Goal: Task Accomplishment & Management: Complete application form

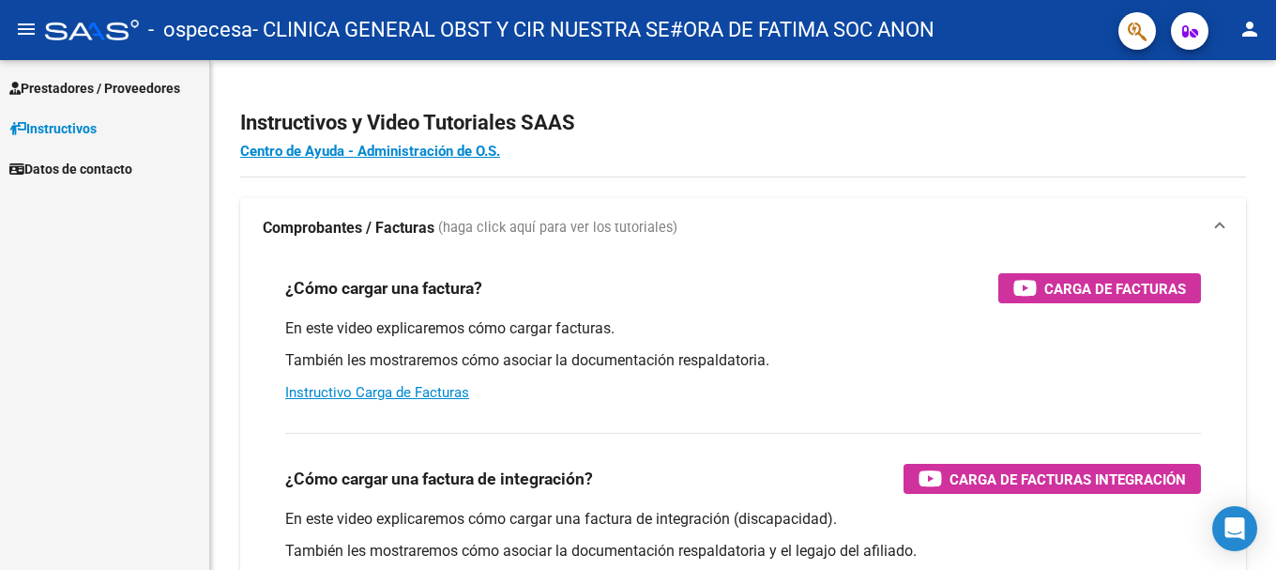
click at [94, 85] on span "Prestadores / Proveedores" at bounding box center [94, 88] width 171 height 21
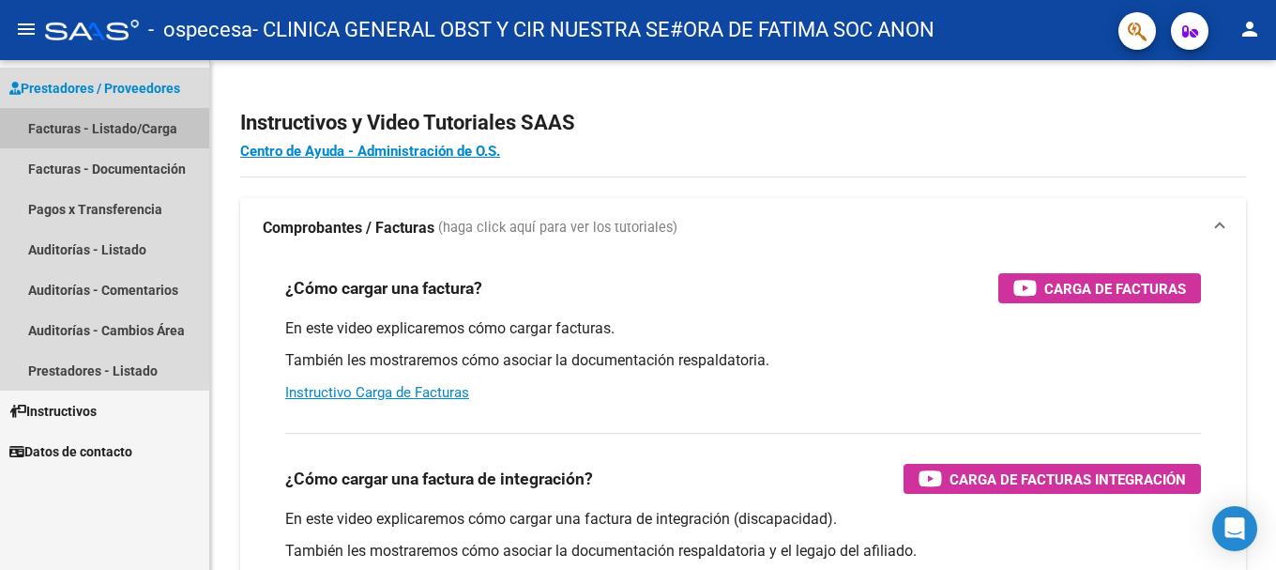
click at [101, 125] on link "Facturas - Listado/Carga" at bounding box center [104, 128] width 209 height 40
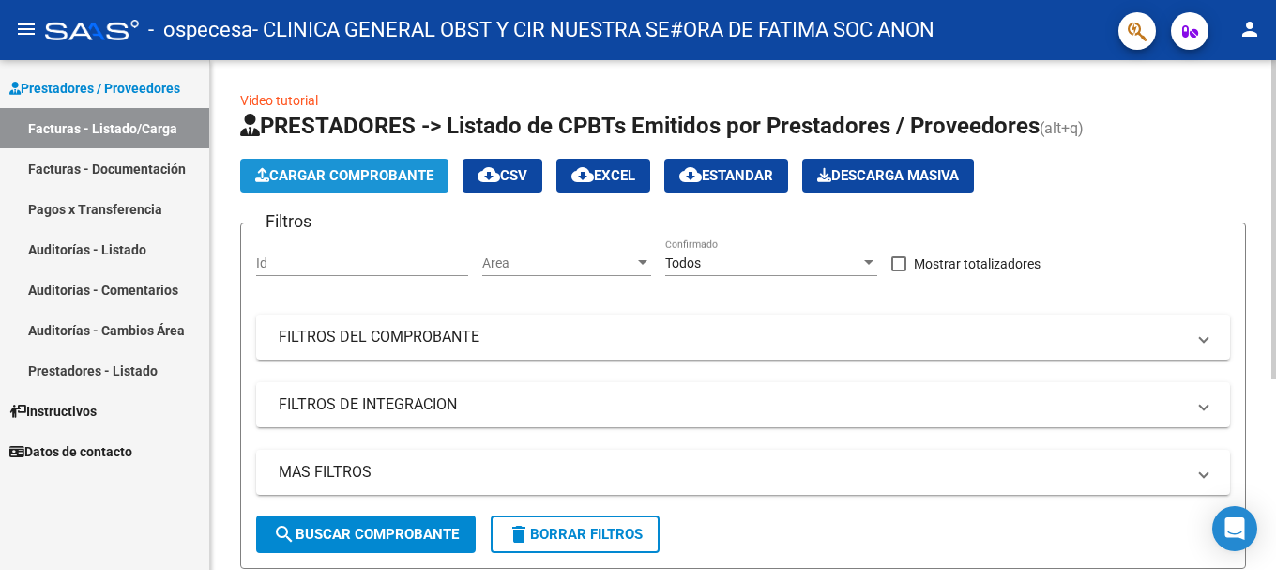
click at [333, 172] on span "Cargar Comprobante" at bounding box center [344, 175] width 178 height 17
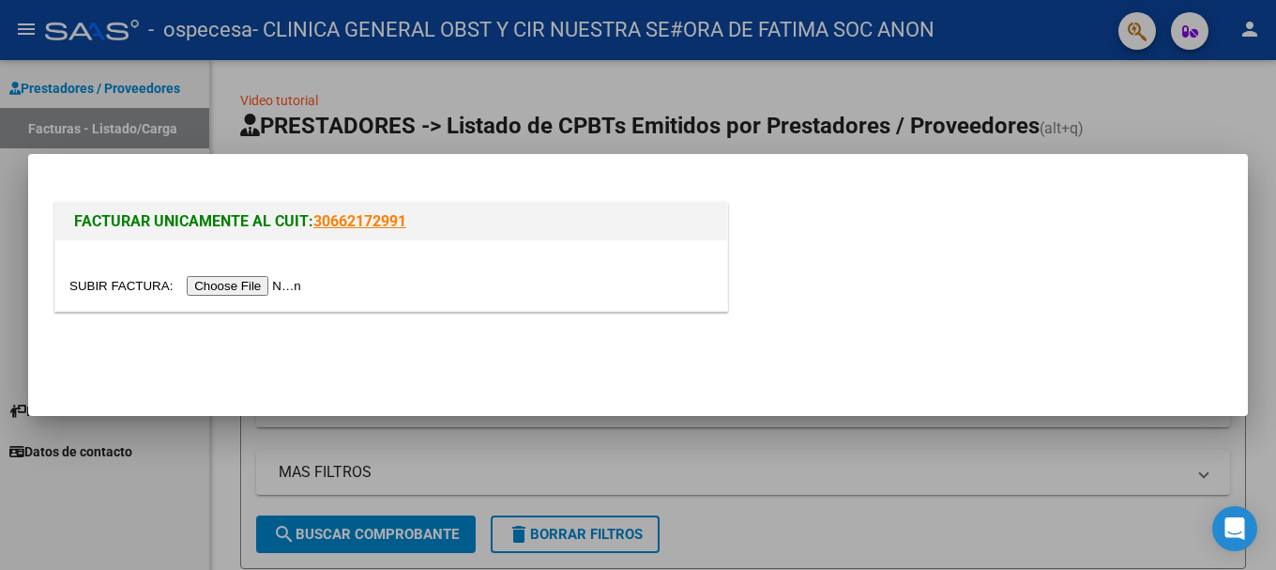
click at [282, 287] on input "file" at bounding box center [187, 286] width 237 height 20
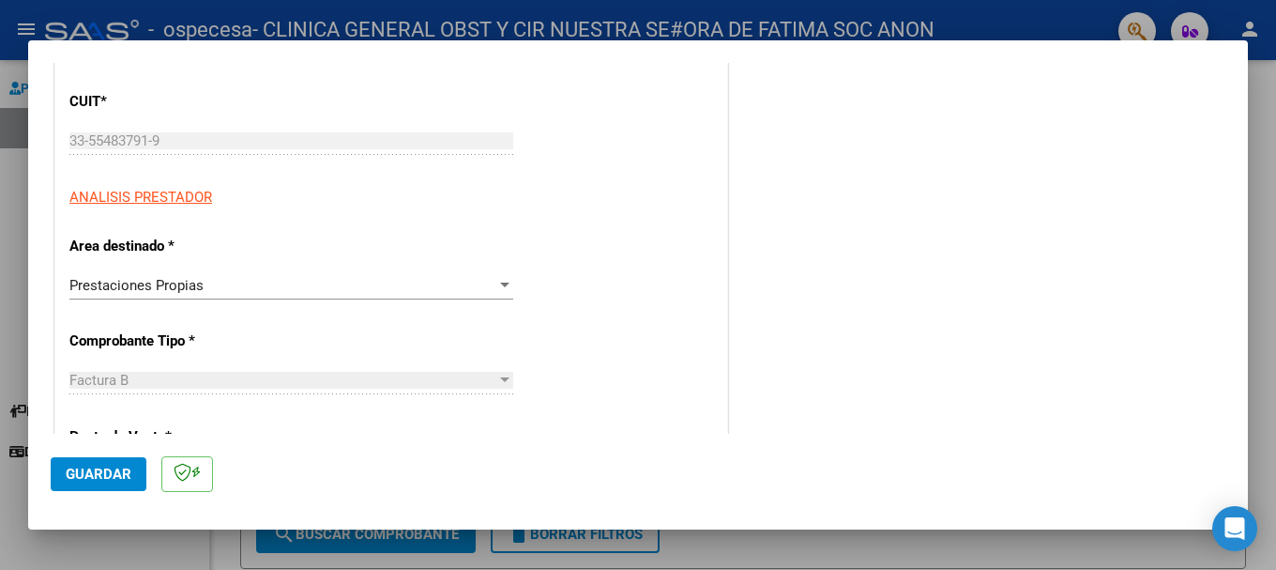
scroll to position [213, 0]
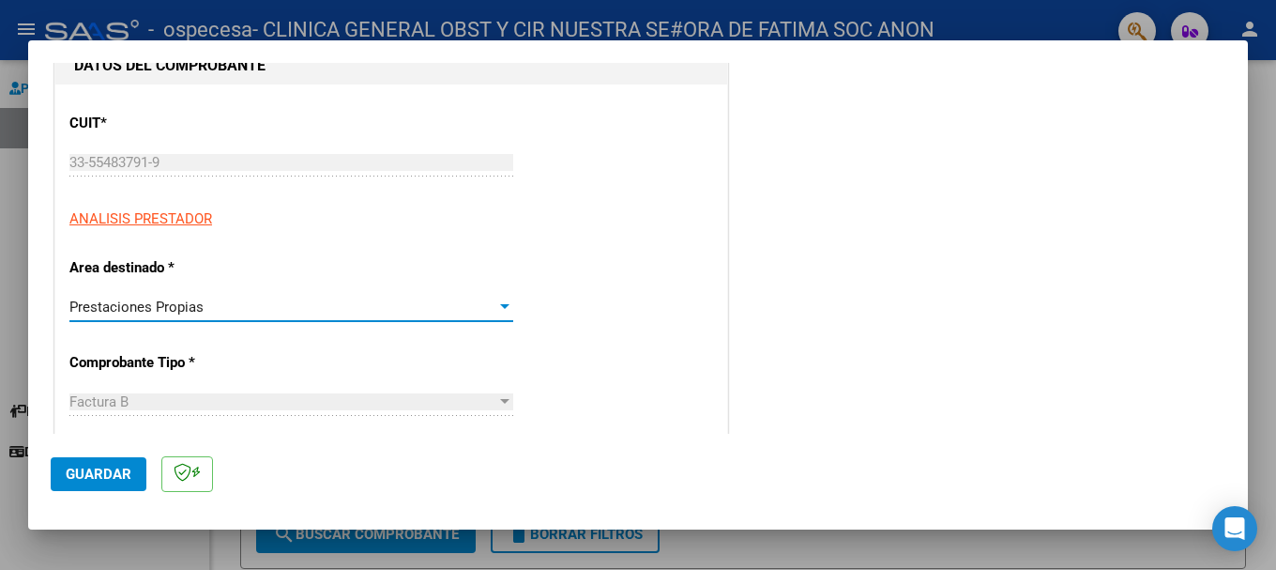
click at [500, 306] on div at bounding box center [504, 306] width 9 height 5
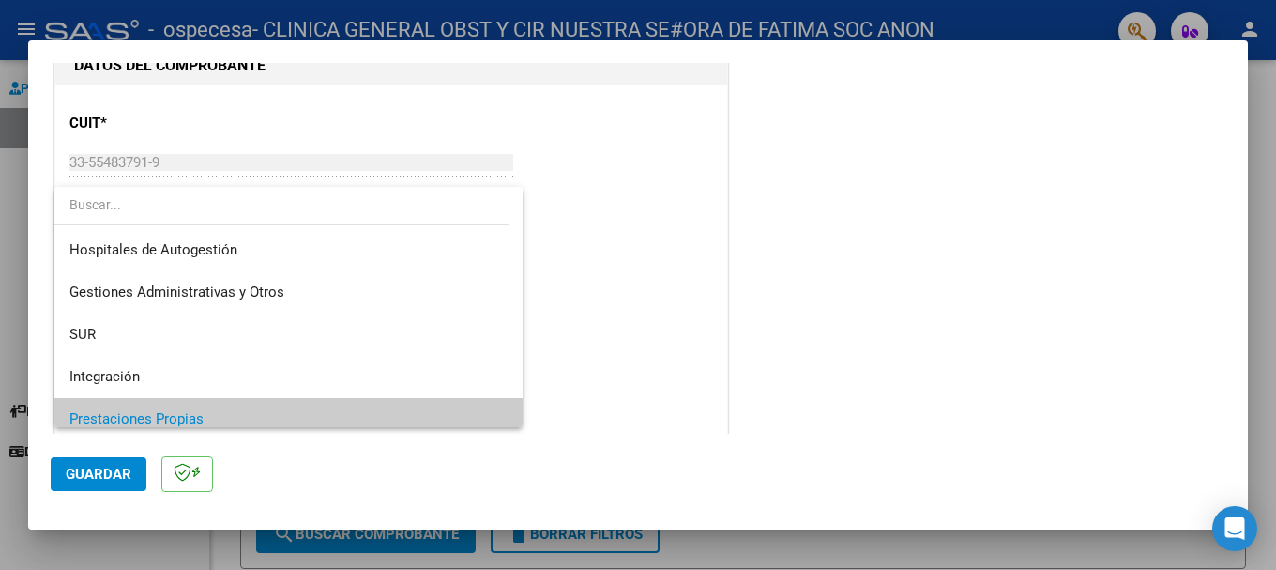
scroll to position [113, 0]
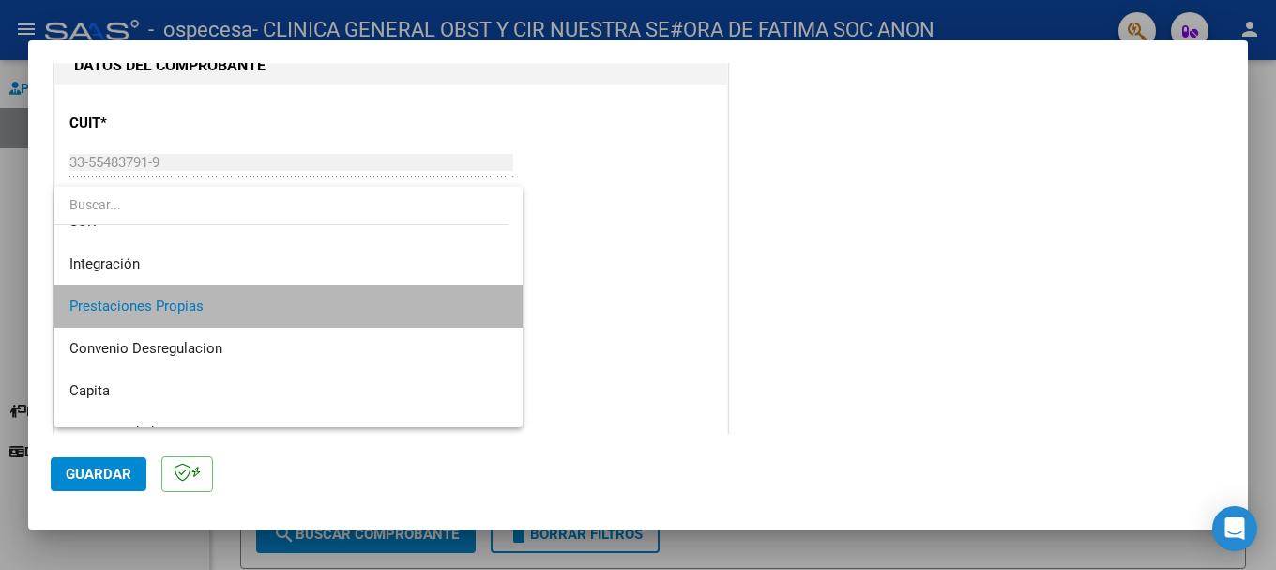
click at [500, 306] on mat-option "Prestaciones Propias" at bounding box center [288, 306] width 468 height 42
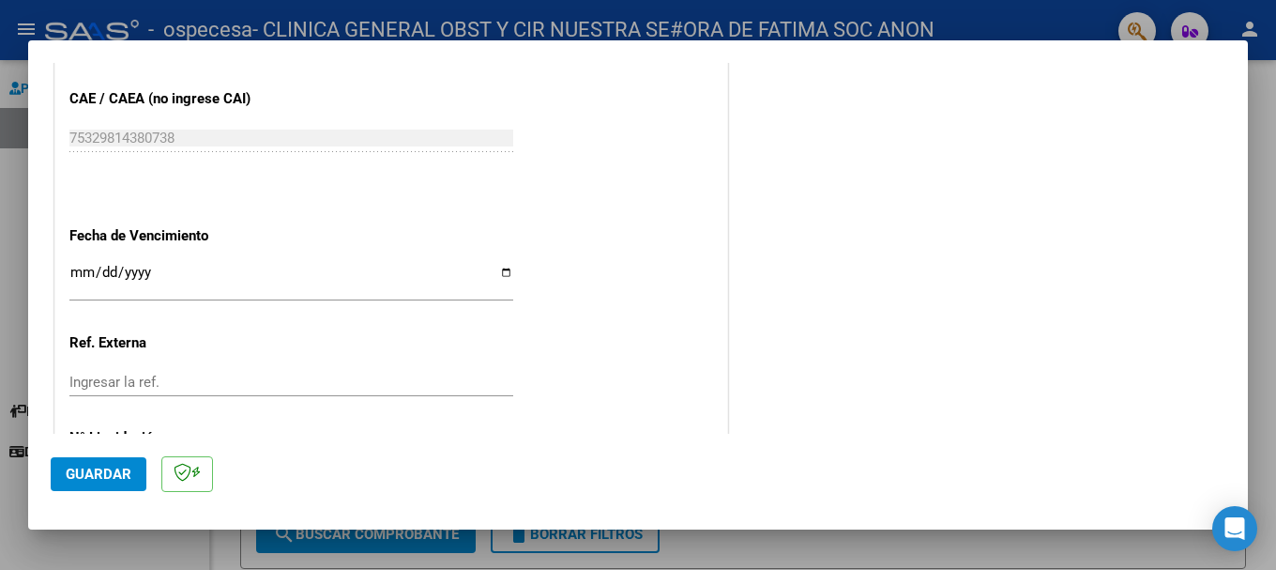
scroll to position [682, 0]
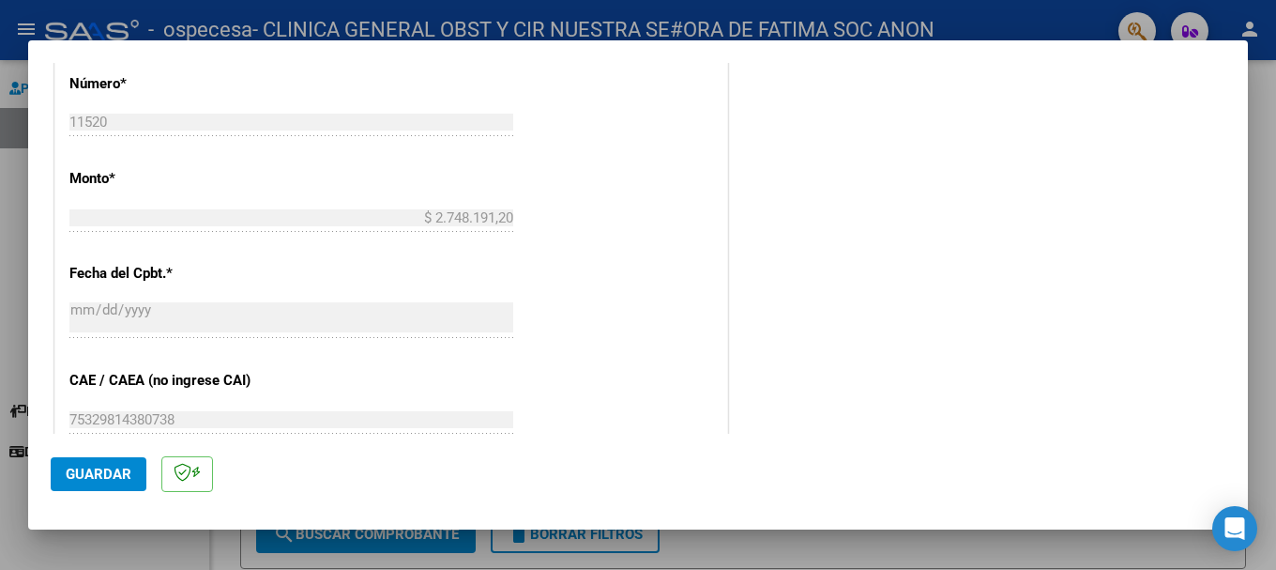
drag, startPoint x: 103, startPoint y: 474, endPoint x: 190, endPoint y: 498, distance: 90.6
click at [105, 474] on span "Guardar" at bounding box center [99, 473] width 66 height 17
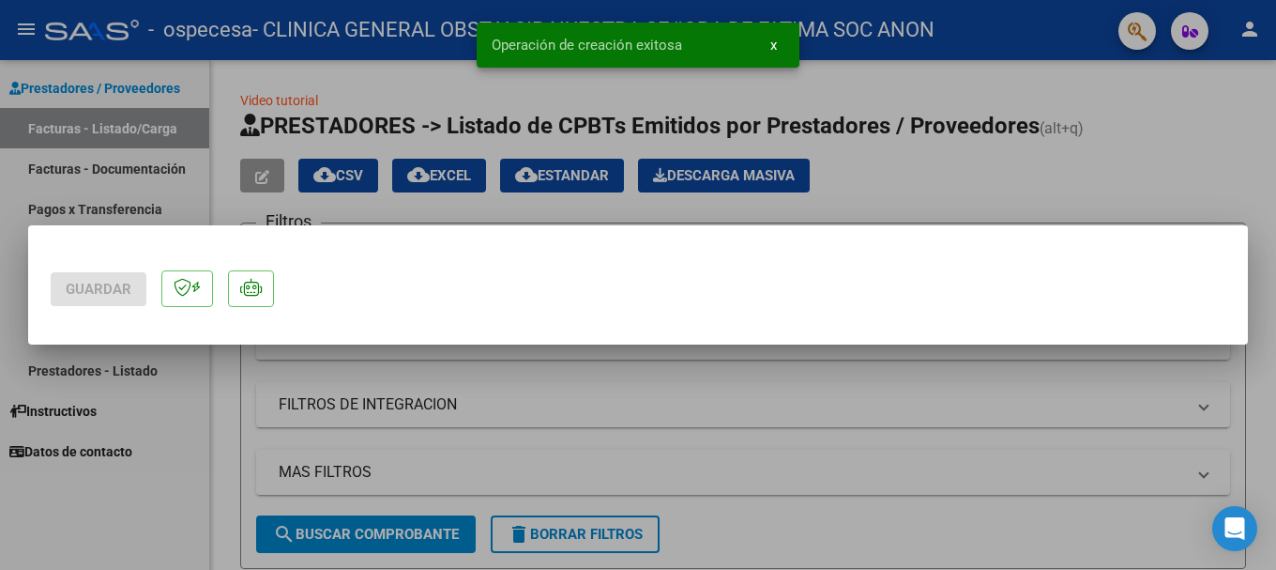
scroll to position [0, 0]
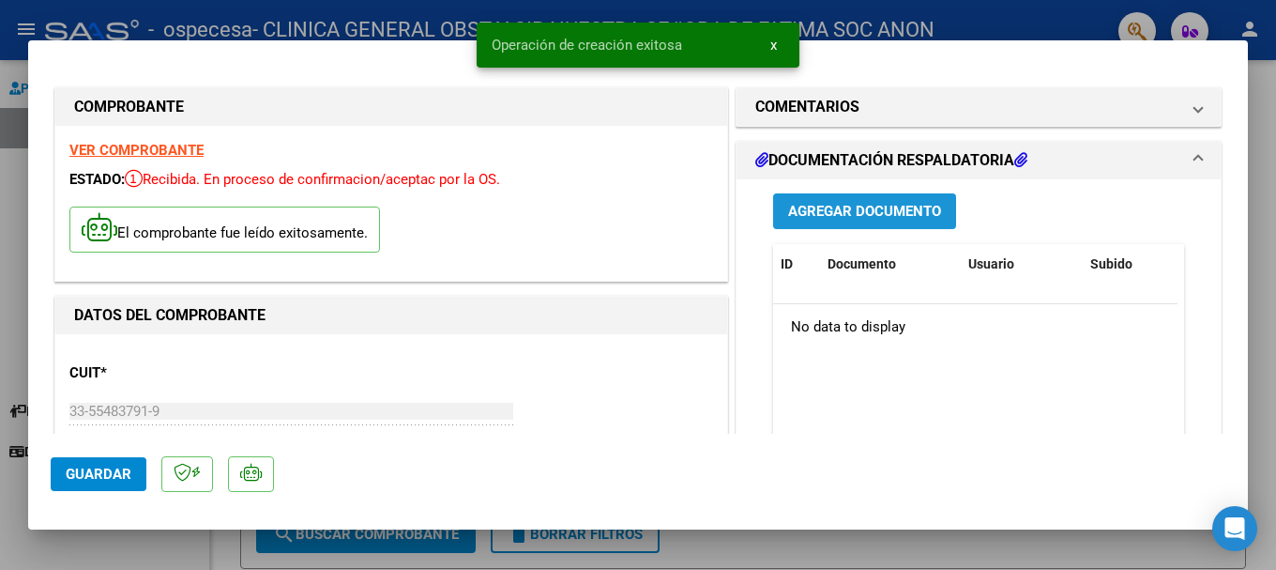
click at [834, 207] on span "Agregar Documento" at bounding box center [864, 212] width 153 height 17
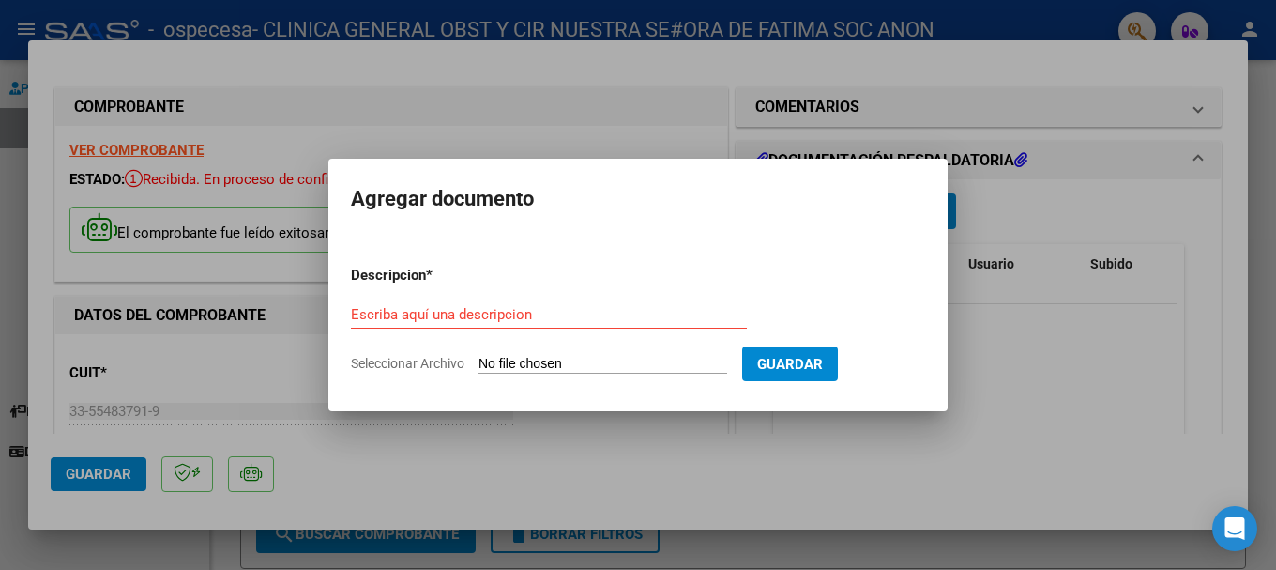
click at [413, 359] on span "Seleccionar Archivo" at bounding box center [408, 363] width 114 height 15
click at [479, 359] on input "Seleccionar Archivo" at bounding box center [603, 365] width 249 height 18
type input "C:\fakepath\rendicion y documentacion sist viejo [DATE].pdf"
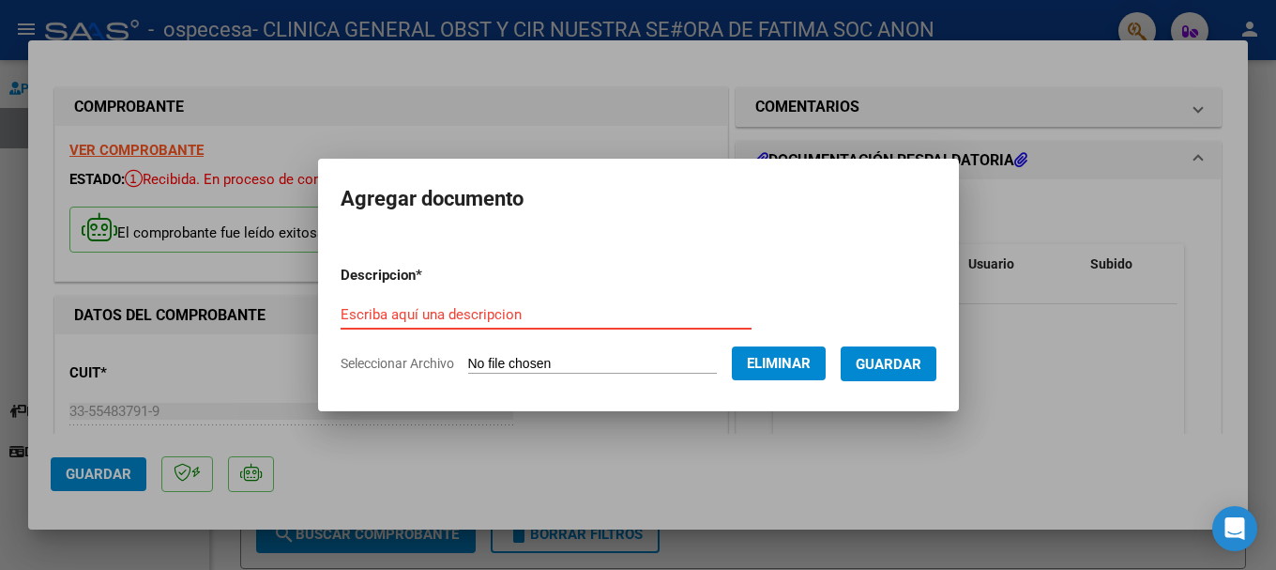
click at [522, 315] on input "Escriba aquí una descripcion" at bounding box center [546, 314] width 411 height 17
click at [395, 360] on span "Seleccionar Archivo" at bounding box center [398, 363] width 114 height 15
click at [884, 357] on span "Guardar" at bounding box center [889, 364] width 66 height 17
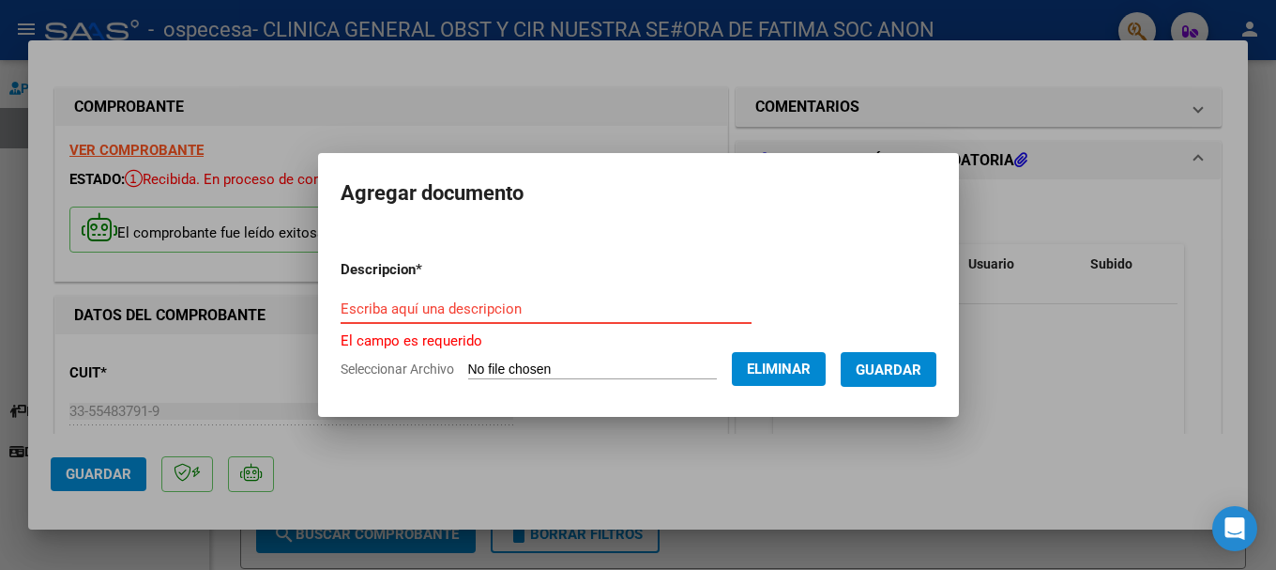
click at [540, 309] on input "Escriba aquí una descripcion" at bounding box center [546, 308] width 411 height 17
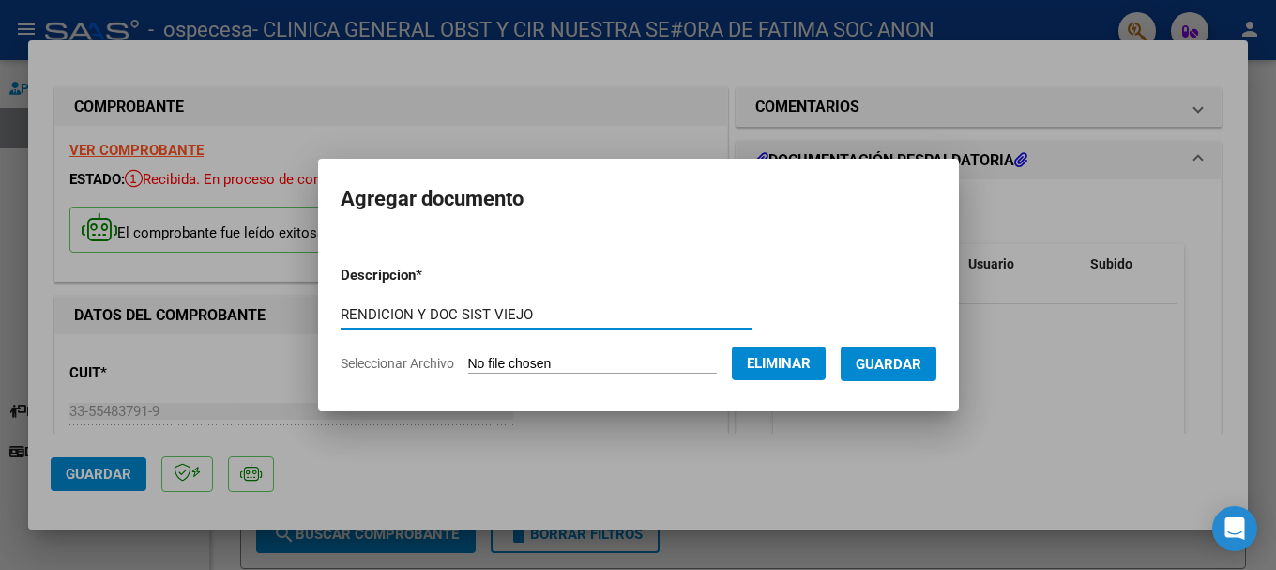
type input "RENDICION Y DOC SIST VIEJO"
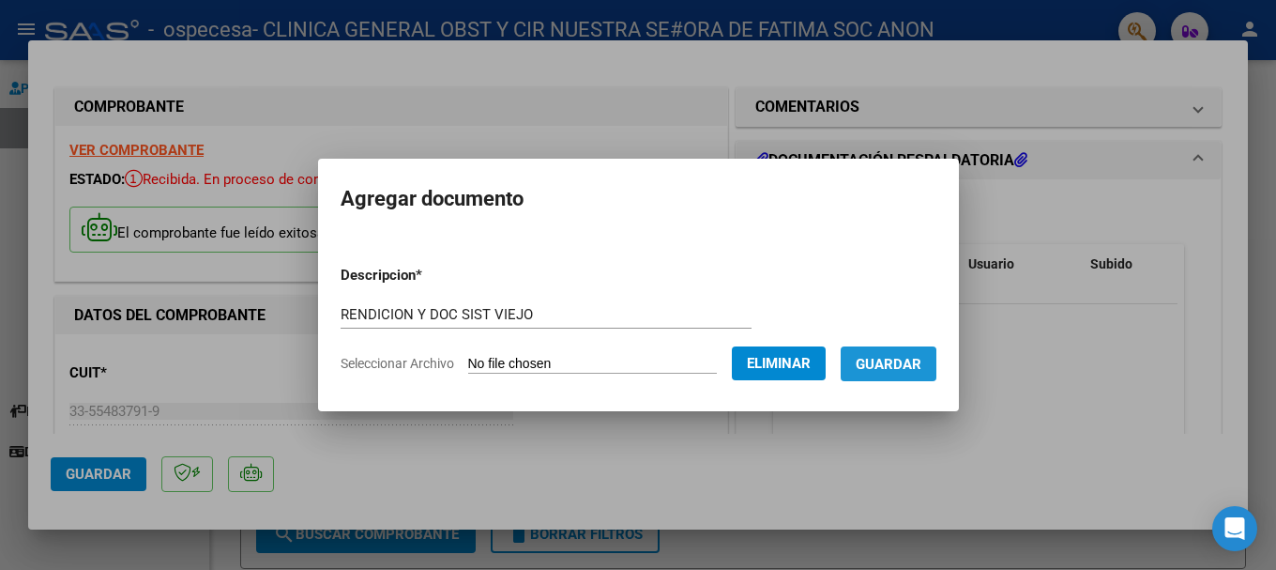
click at [901, 365] on span "Guardar" at bounding box center [889, 364] width 66 height 17
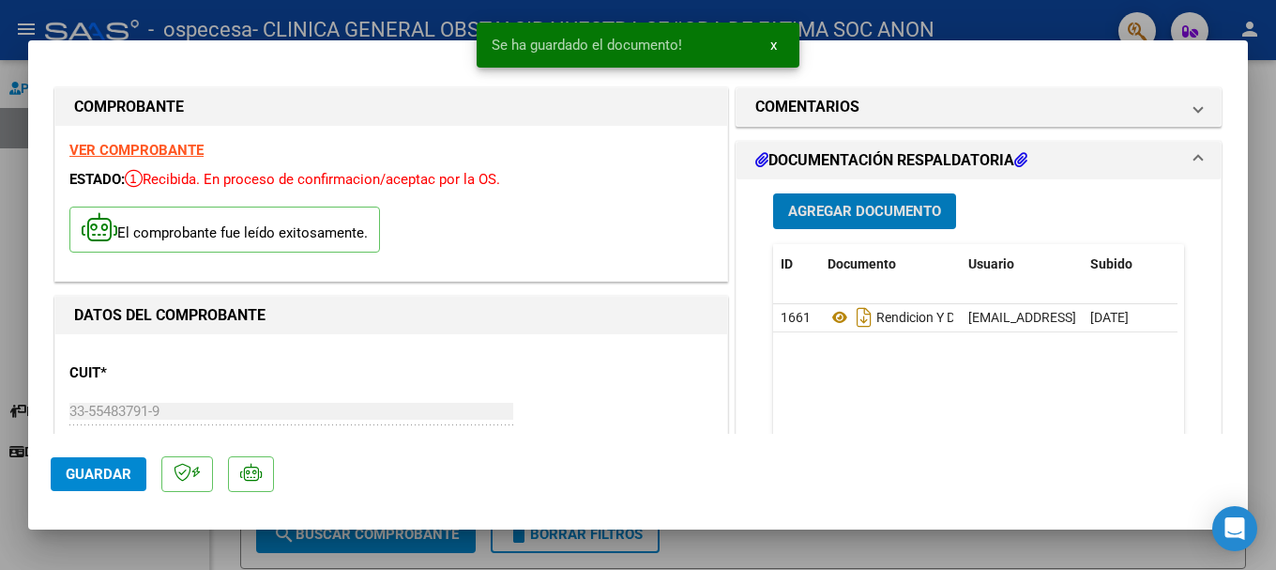
click at [859, 210] on span "Agregar Documento" at bounding box center [864, 212] width 153 height 17
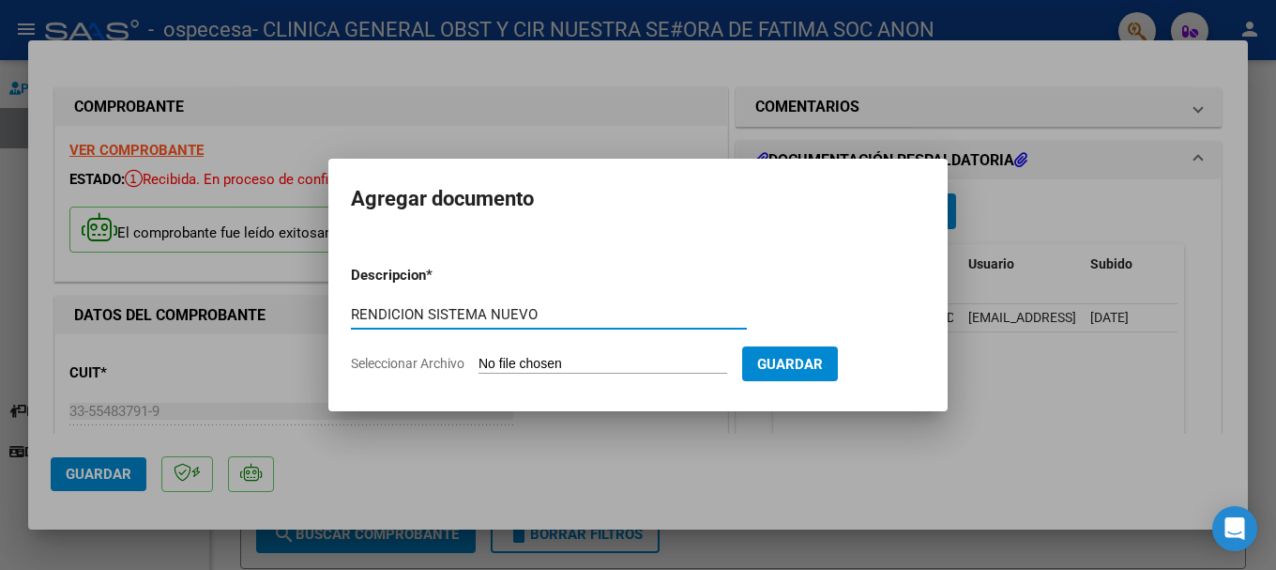
type input "RENDICION SISTEMA NUEVO"
drag, startPoint x: 515, startPoint y: 364, endPoint x: 500, endPoint y: 368, distance: 15.5
click at [504, 366] on input "Seleccionar Archivo" at bounding box center [603, 365] width 249 height 18
type input "C:\fakepath\rendicion mes de julio nuevo sistema.pdf"
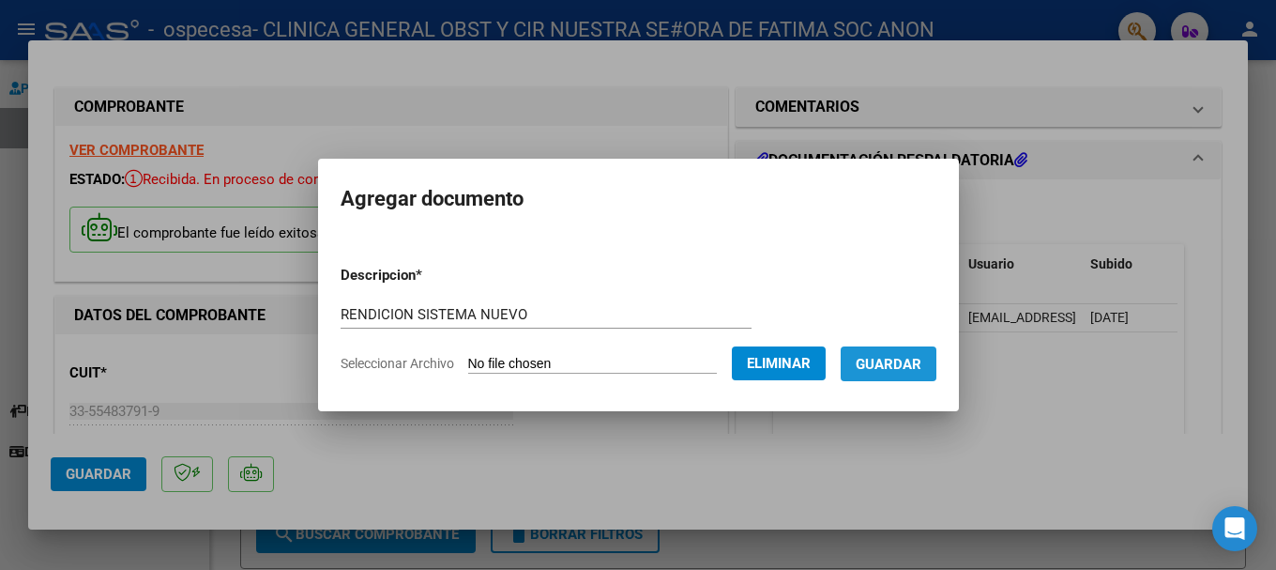
click at [899, 355] on span "Guardar" at bounding box center [889, 363] width 66 height 17
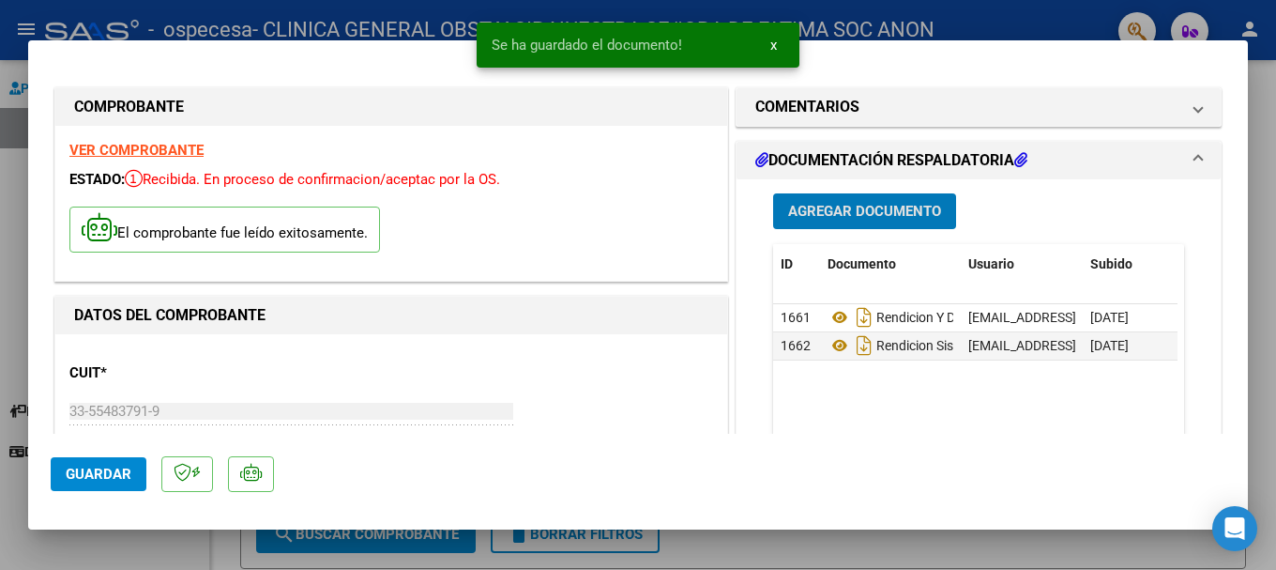
click at [836, 217] on span "Agregar Documento" at bounding box center [864, 212] width 153 height 17
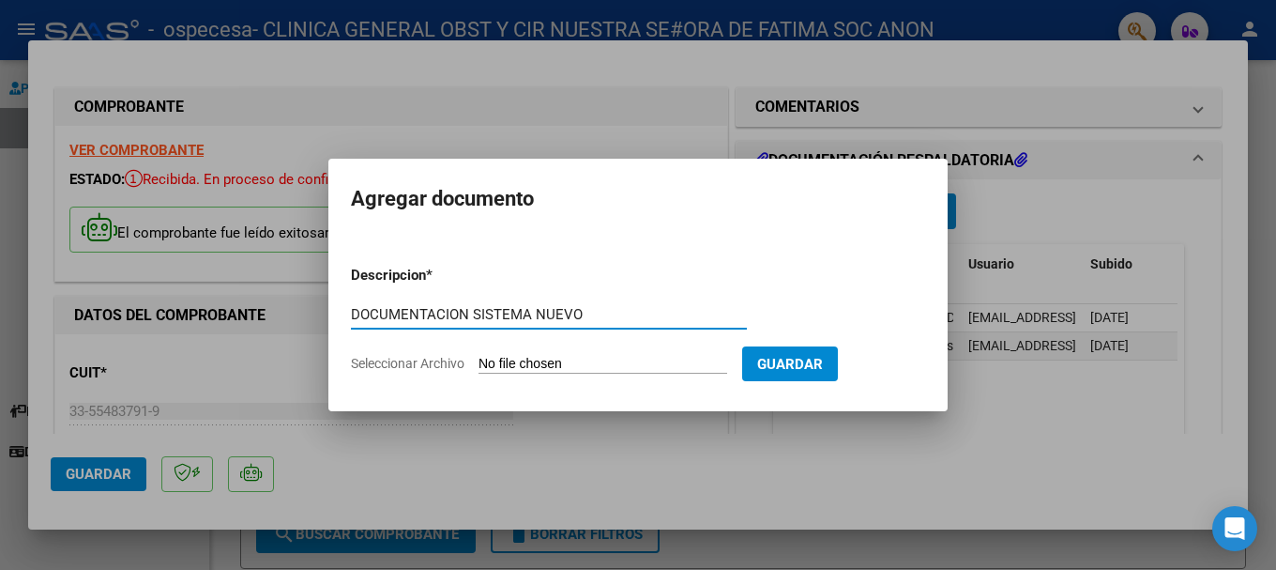
type input "DOCUMENTACION SISTEMA NUEVO"
click at [438, 371] on span "Seleccionar Archivo" at bounding box center [408, 363] width 114 height 15
click at [479, 371] on input "Seleccionar Archivo" at bounding box center [603, 365] width 249 height 18
type input "C:\fakepath\doc mes julio nuevo sist.pdf"
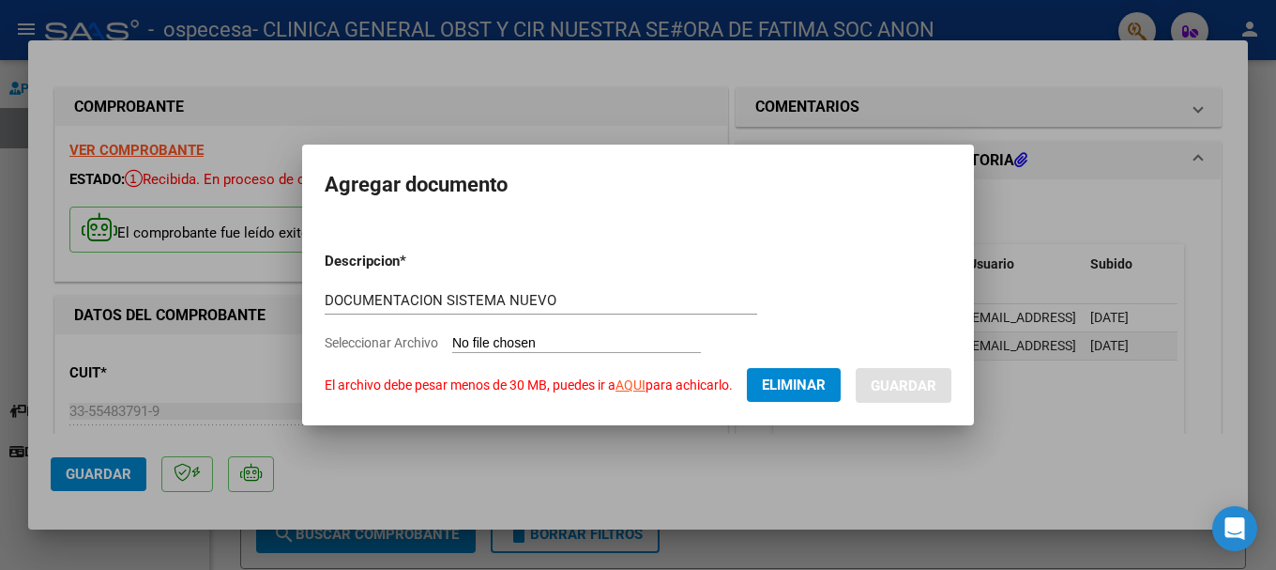
click at [796, 380] on span "Eliminar" at bounding box center [794, 384] width 64 height 17
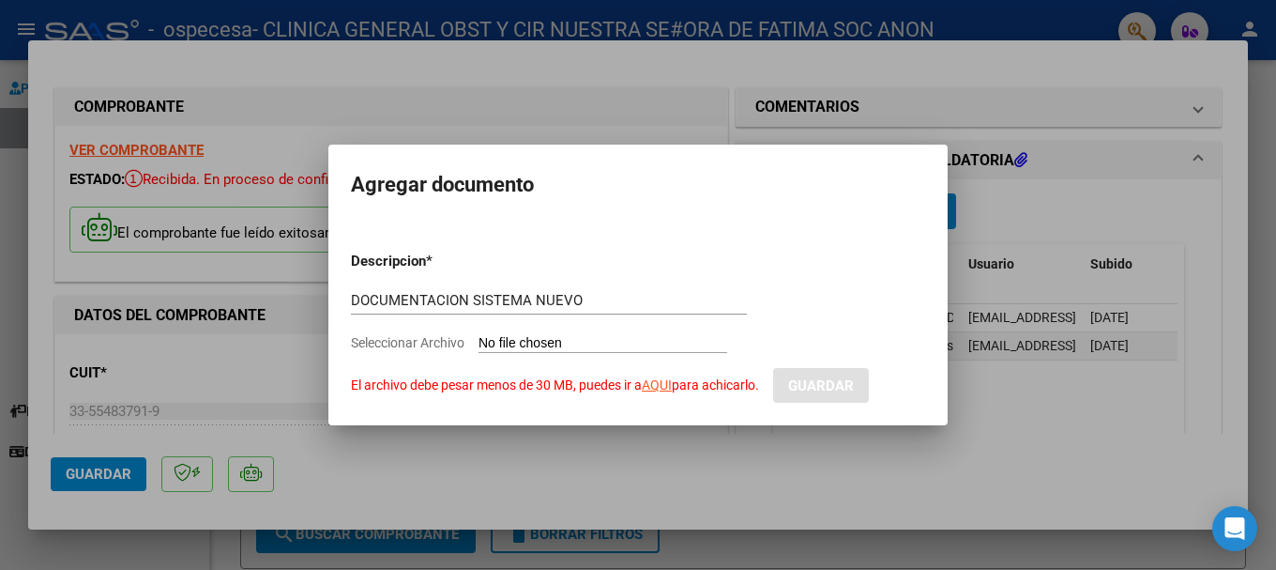
click at [554, 342] on input "Seleccionar Archivo El archivo debe pesar menos de 30 MB, puedes ir a AQUI para…" at bounding box center [603, 344] width 249 height 18
type input "C:\fakepath\doc mes julio nuevo sist_comprimido.pdf"
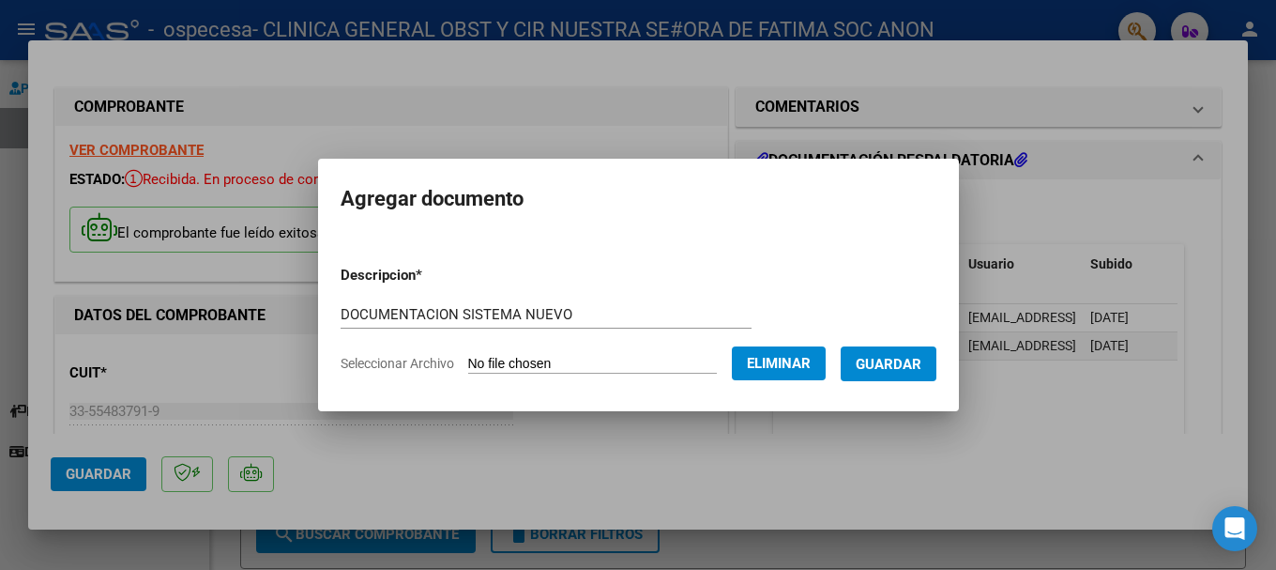
drag, startPoint x: 898, startPoint y: 360, endPoint x: 908, endPoint y: 342, distance: 21.4
click at [898, 359] on span "Guardar" at bounding box center [889, 364] width 66 height 17
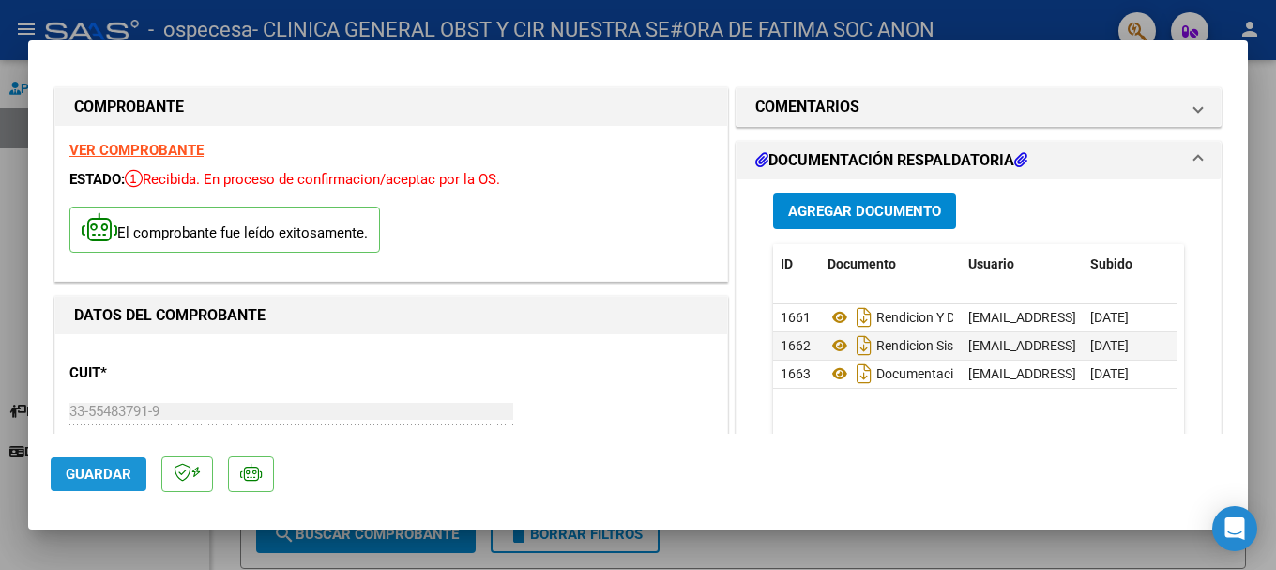
click at [120, 470] on span "Guardar" at bounding box center [99, 473] width 66 height 17
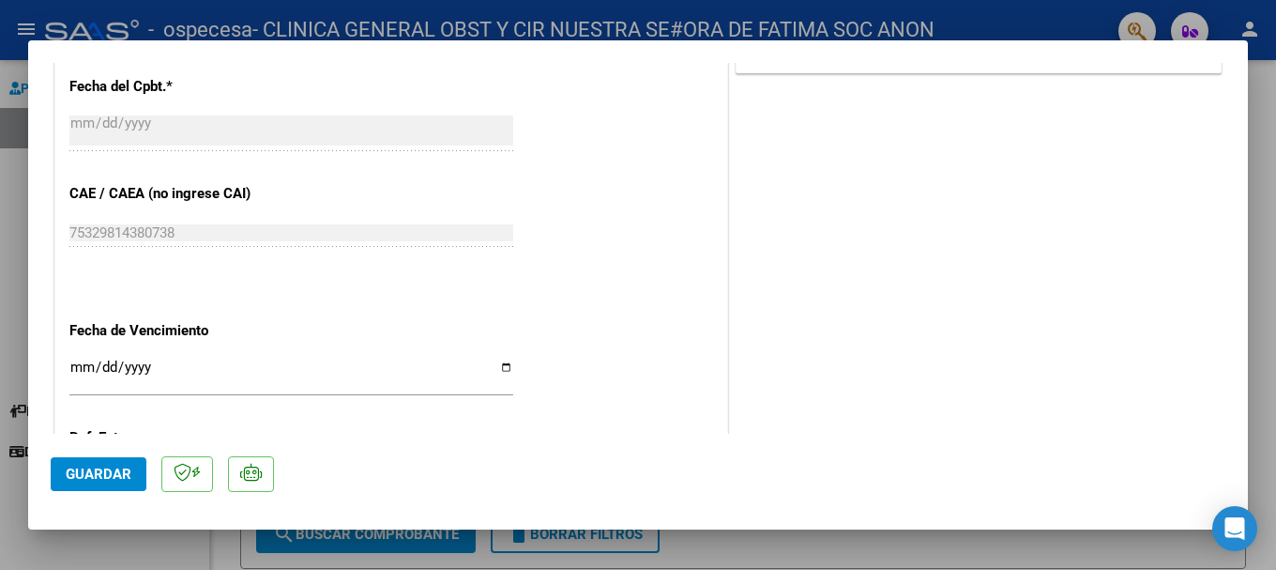
scroll to position [1129, 0]
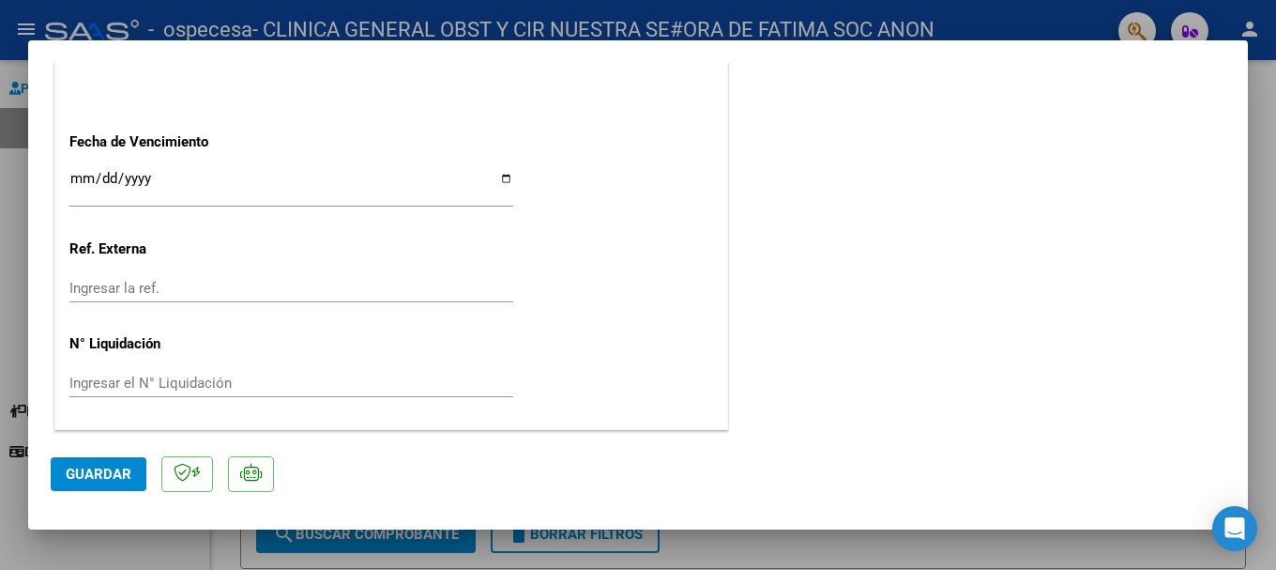
click at [218, 20] on div at bounding box center [638, 285] width 1276 height 570
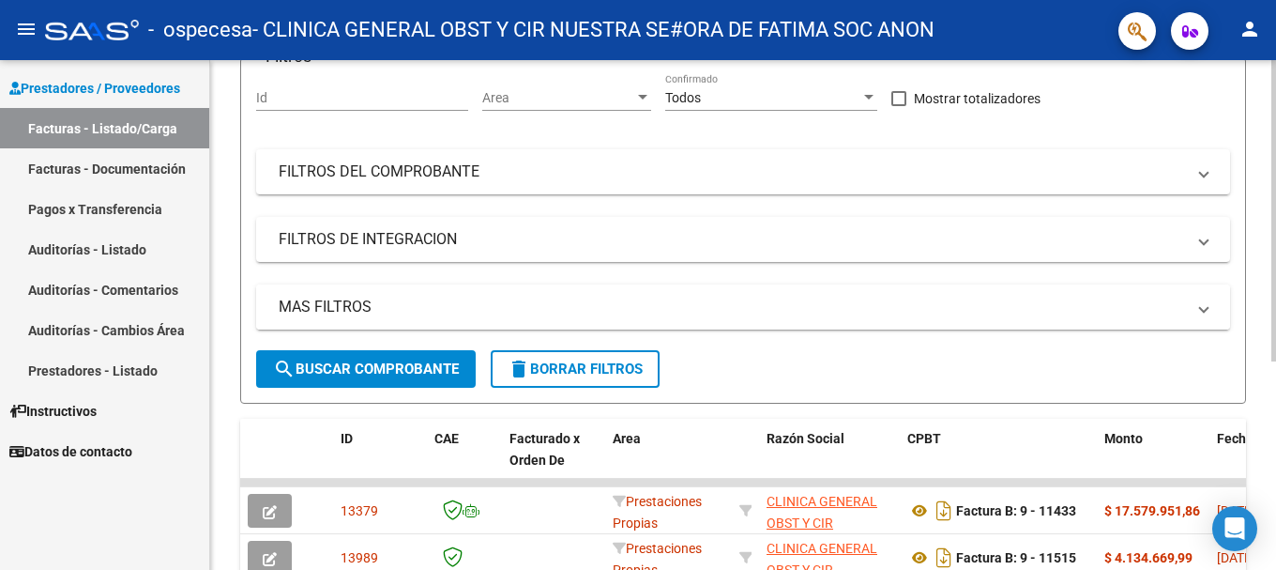
scroll to position [164, 0]
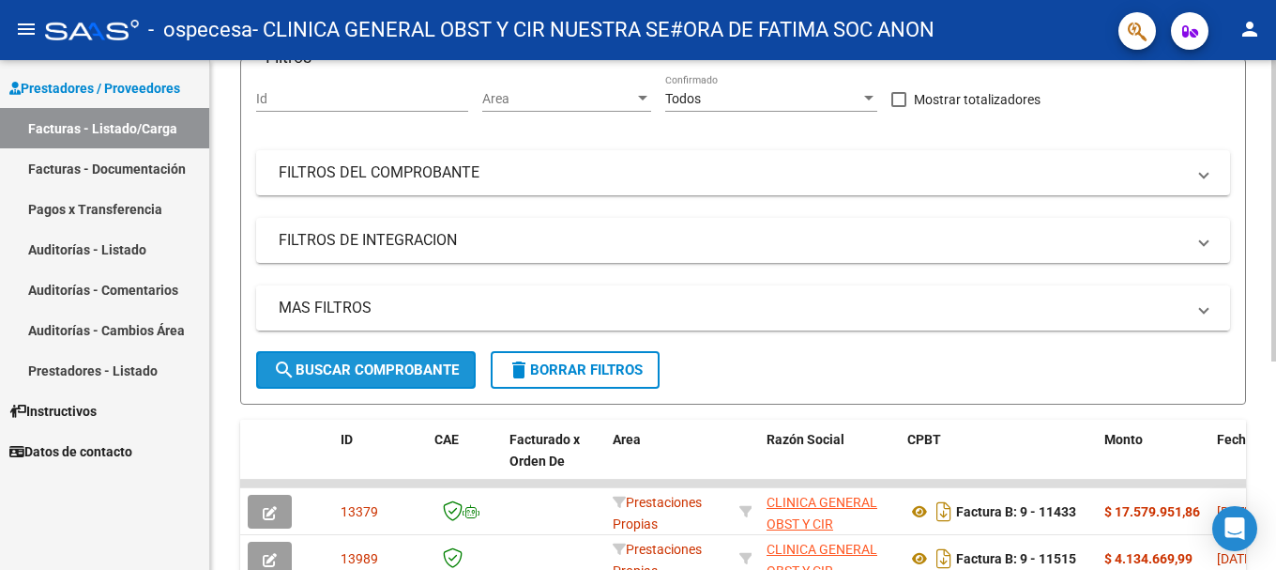
drag, startPoint x: 417, startPoint y: 360, endPoint x: 549, endPoint y: 327, distance: 136.5
click at [422, 360] on button "search Buscar Comprobante" at bounding box center [366, 370] width 220 height 38
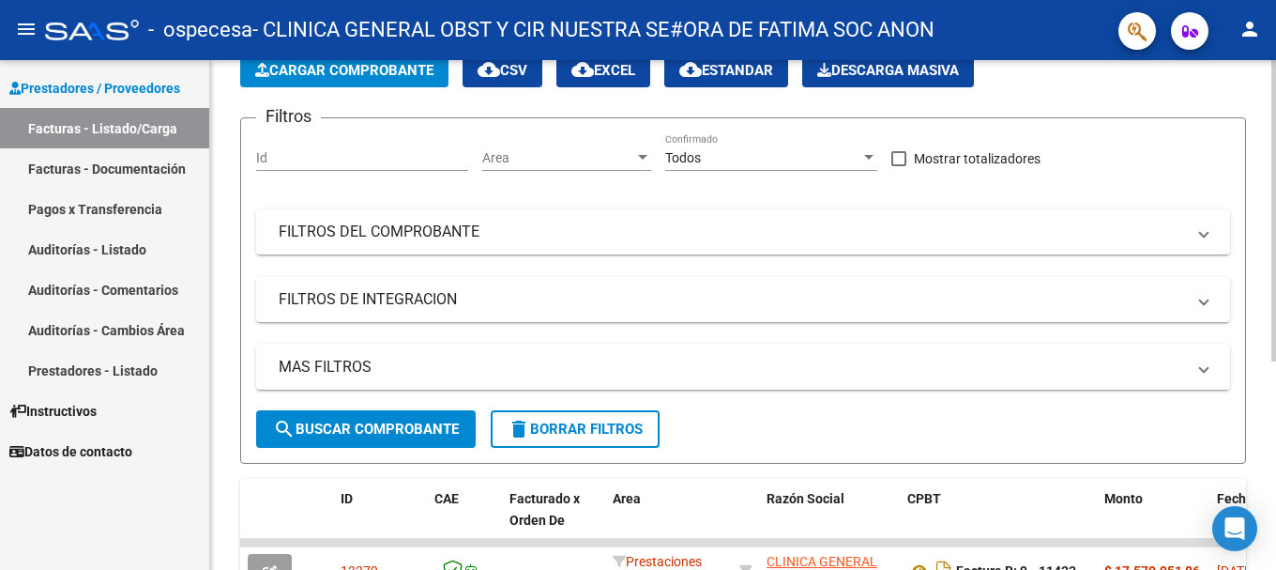
scroll to position [0, 0]
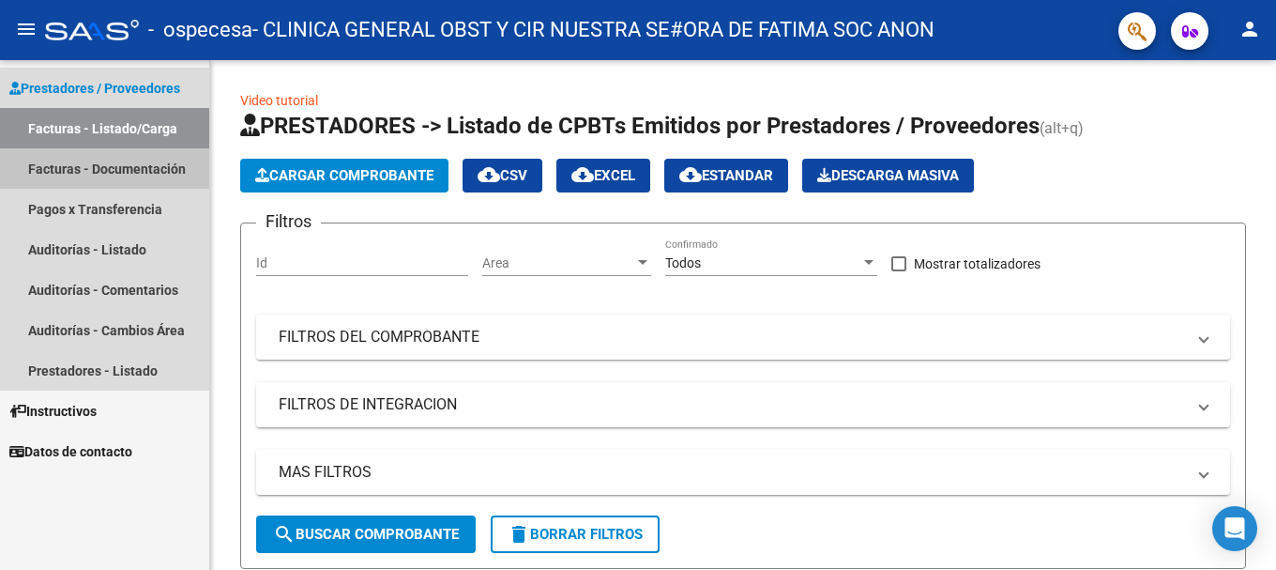
click at [154, 164] on link "Facturas - Documentación" at bounding box center [104, 168] width 209 height 40
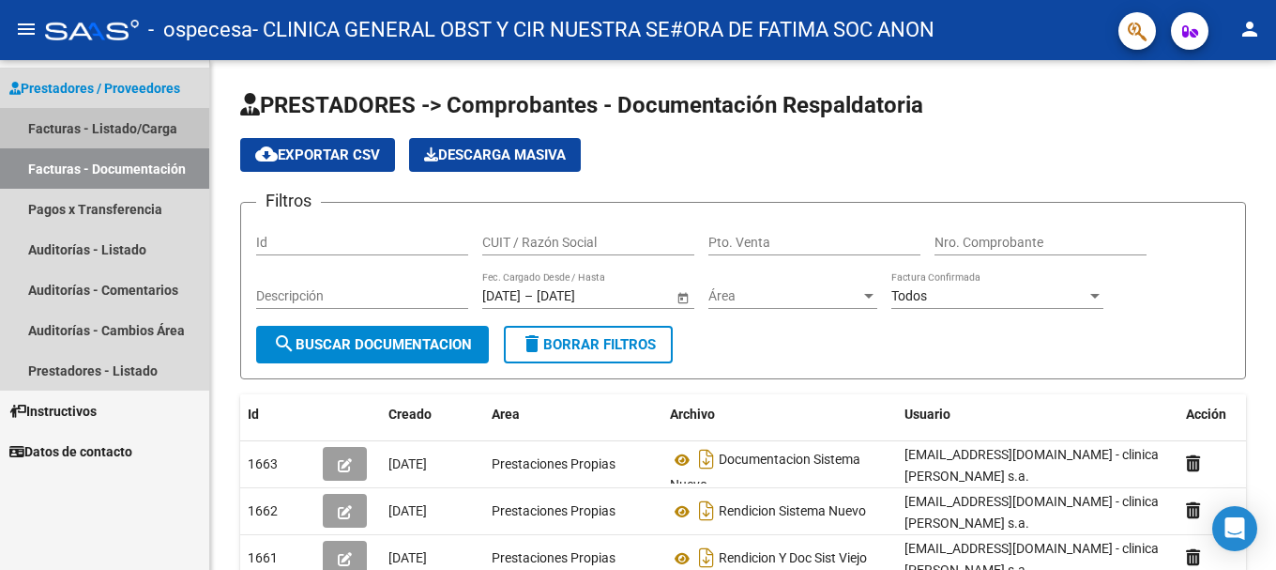
click at [104, 127] on link "Facturas - Listado/Carga" at bounding box center [104, 128] width 209 height 40
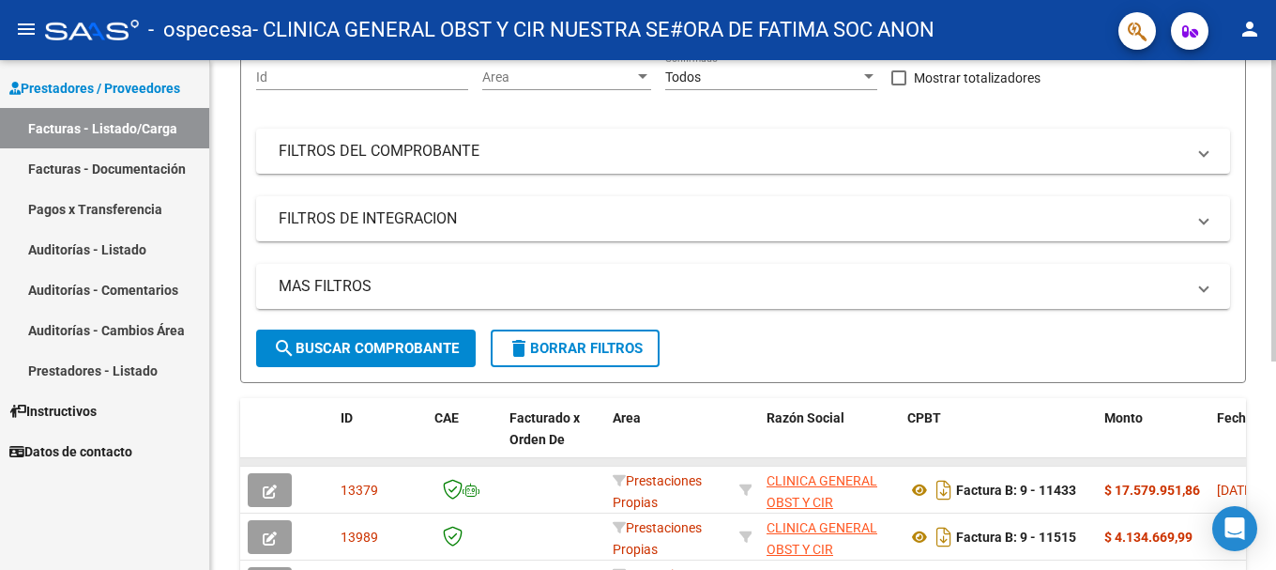
scroll to position [164, 0]
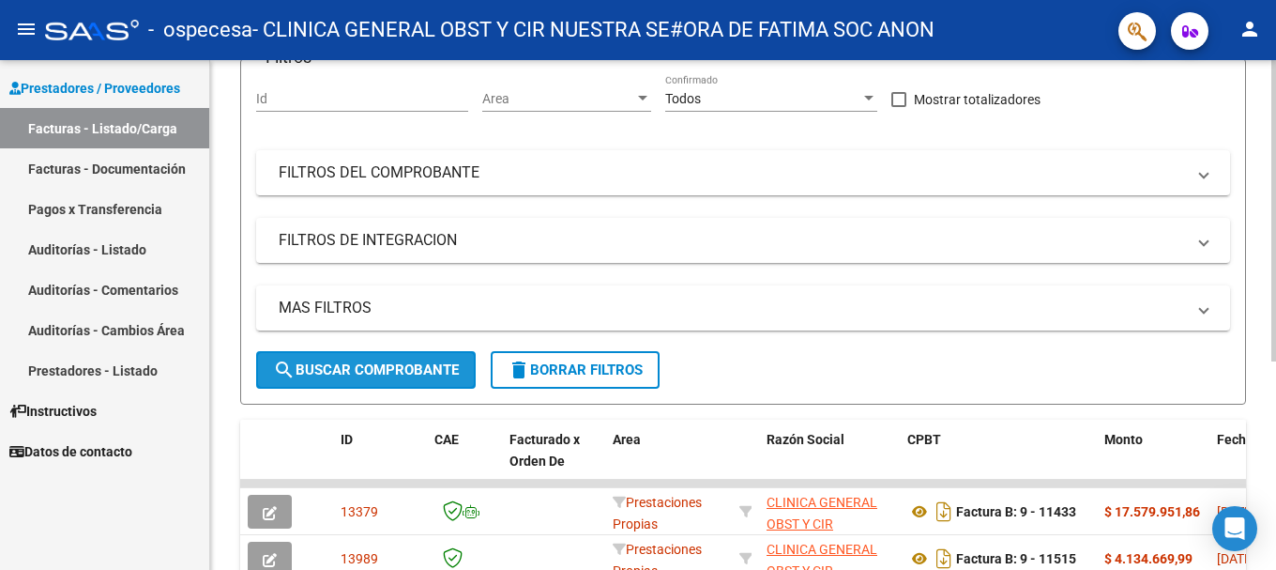
click at [359, 362] on span "search Buscar Comprobante" at bounding box center [366, 369] width 186 height 17
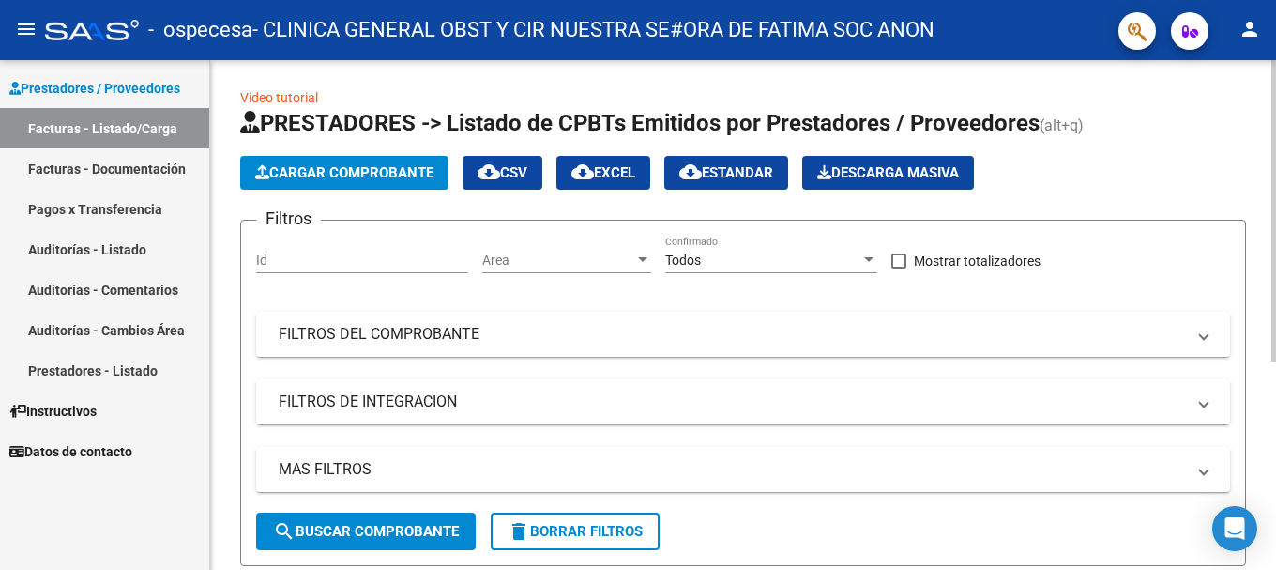
scroll to position [0, 0]
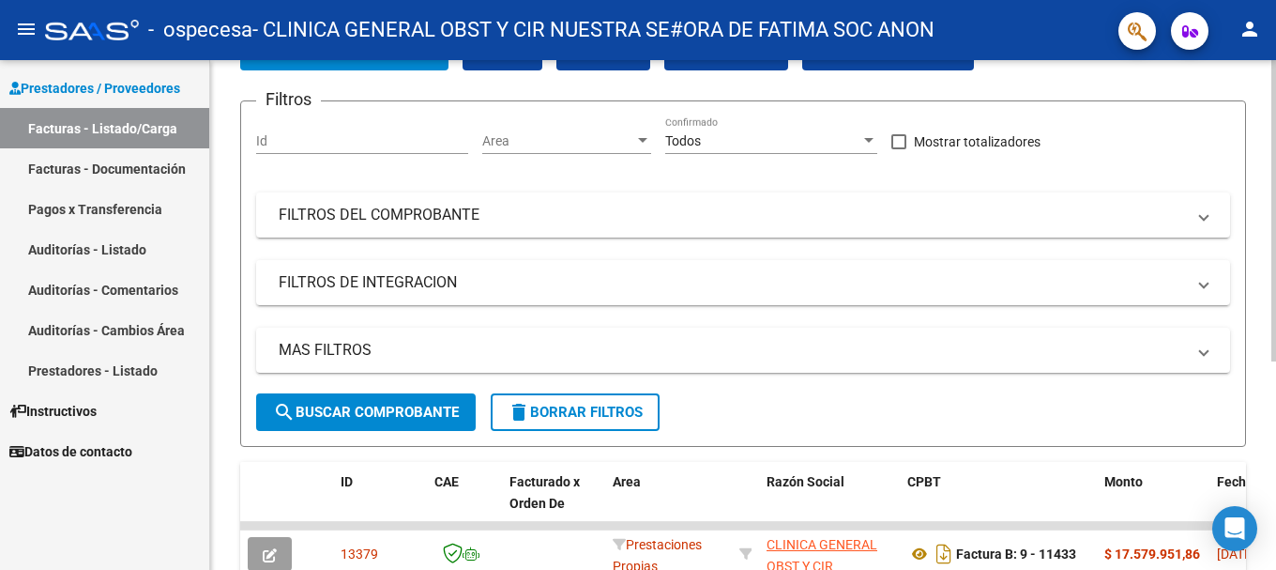
scroll to position [94, 0]
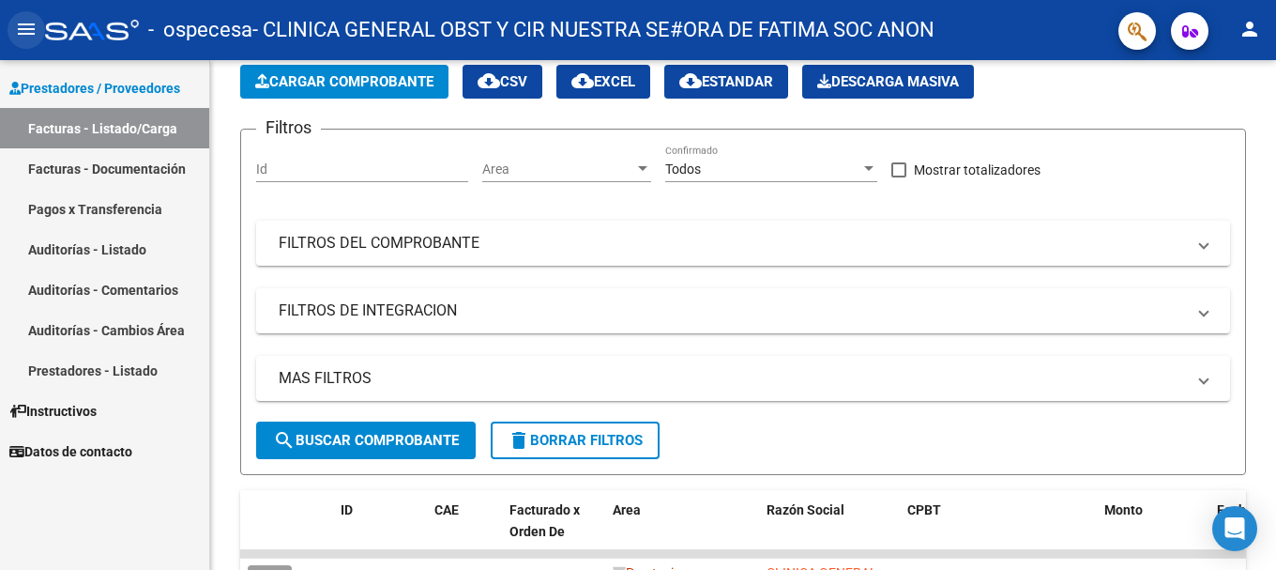
click at [21, 16] on button "menu" at bounding box center [27, 30] width 38 height 38
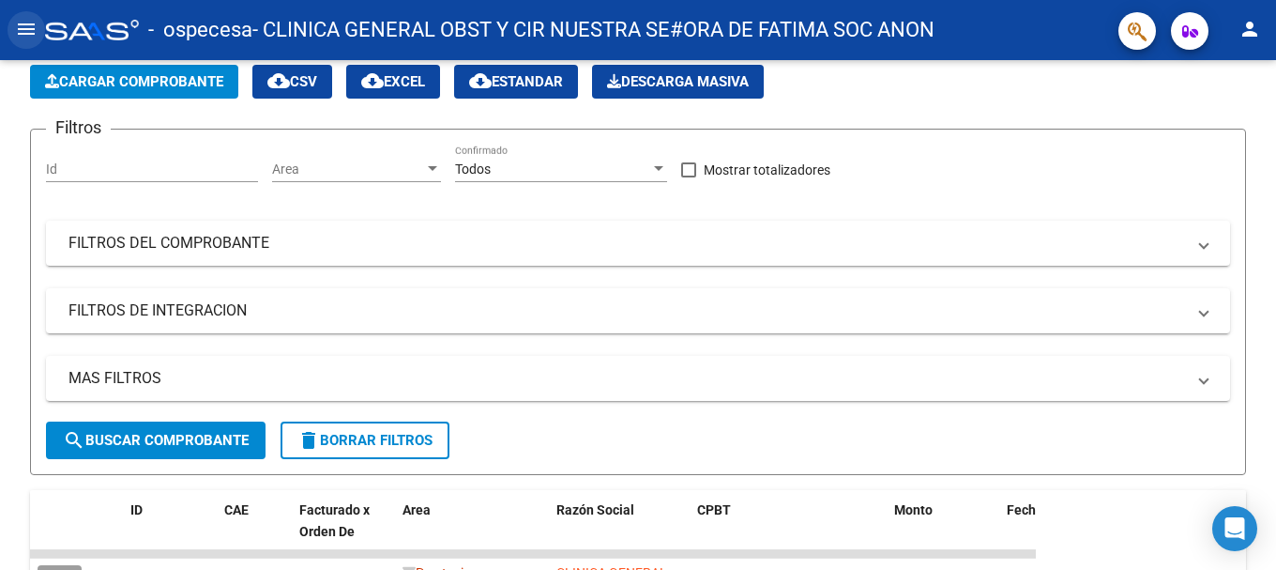
click at [22, 18] on button "menu" at bounding box center [27, 30] width 38 height 38
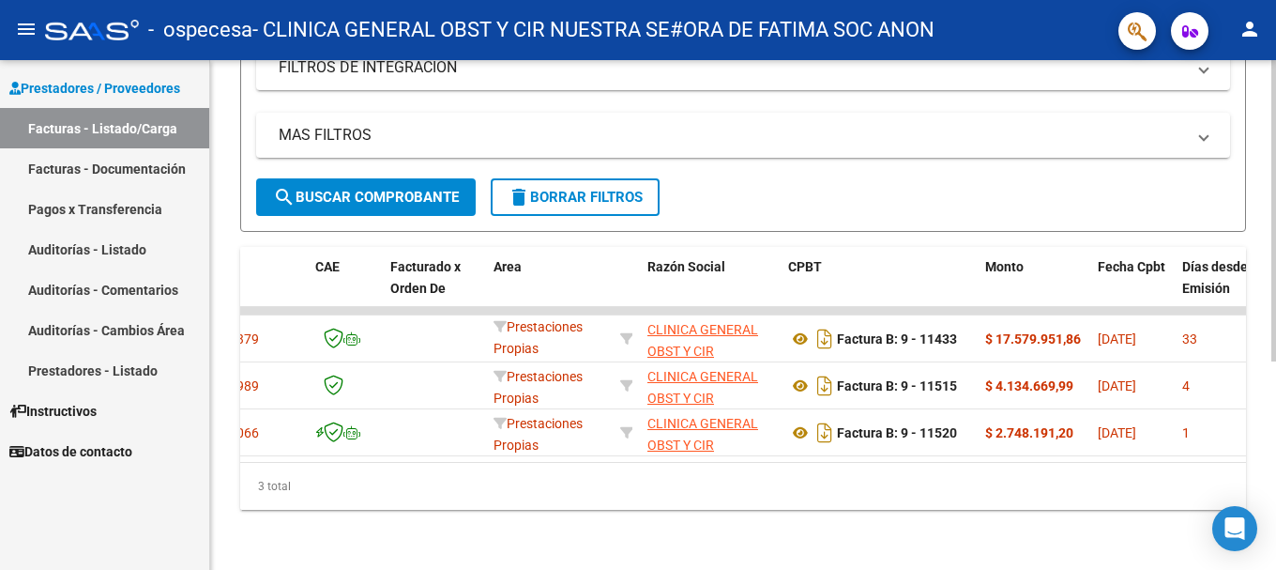
scroll to position [0, 0]
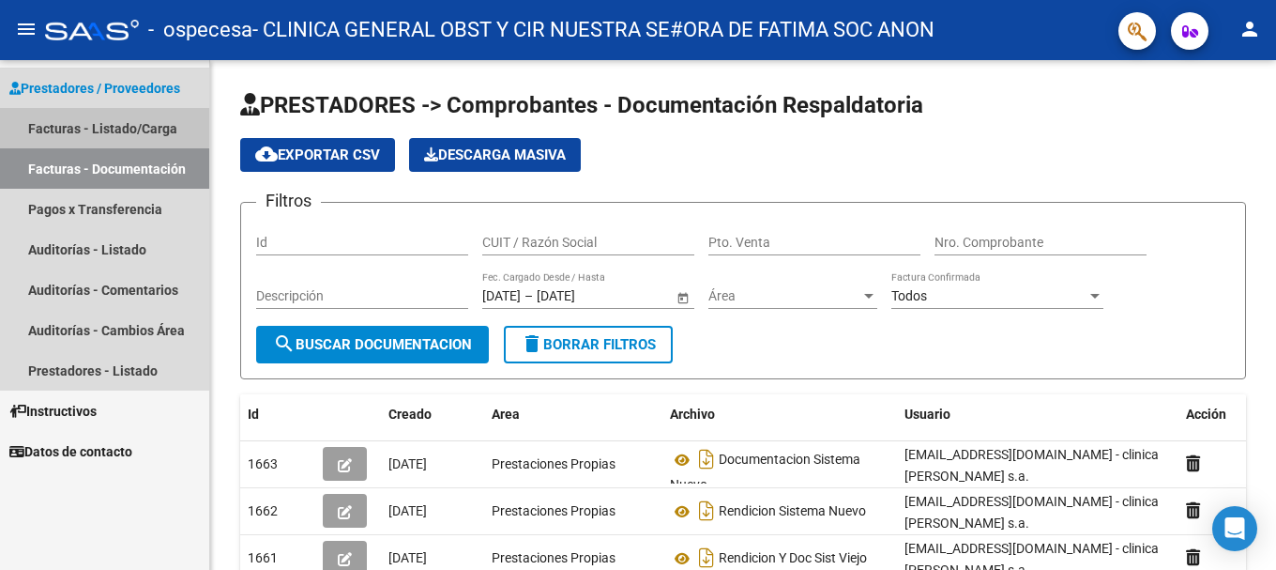
click at [68, 125] on link "Facturas - Listado/Carga" at bounding box center [104, 128] width 209 height 40
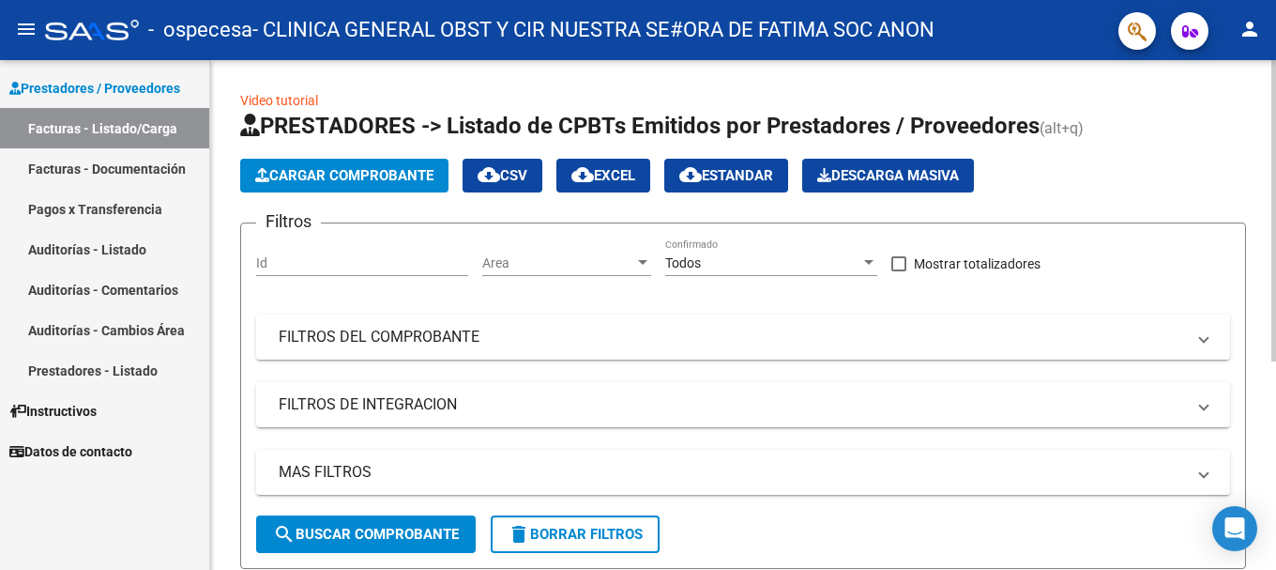
click at [294, 98] on link "Video tutorial" at bounding box center [279, 100] width 78 height 15
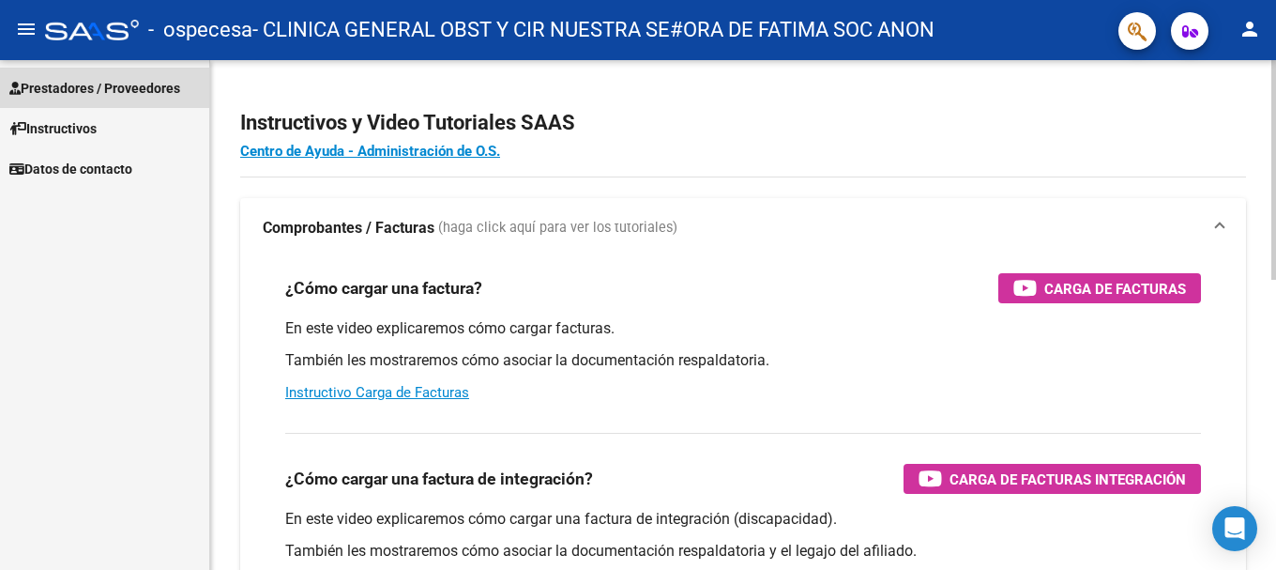
click at [133, 81] on span "Prestadores / Proveedores" at bounding box center [94, 88] width 171 height 21
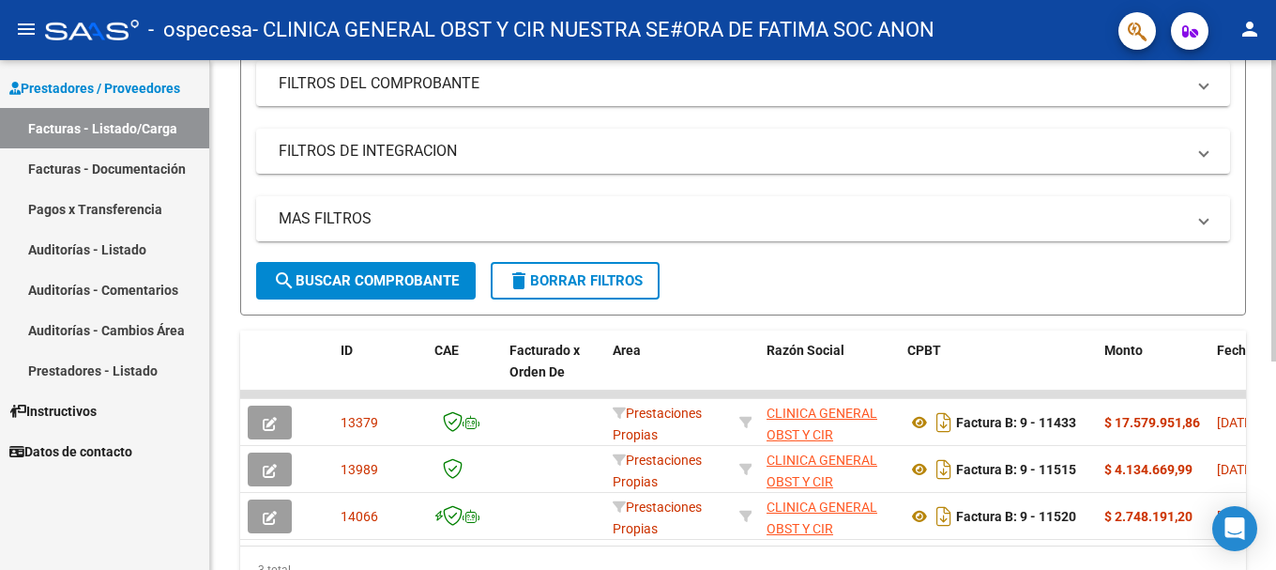
scroll to position [164, 0]
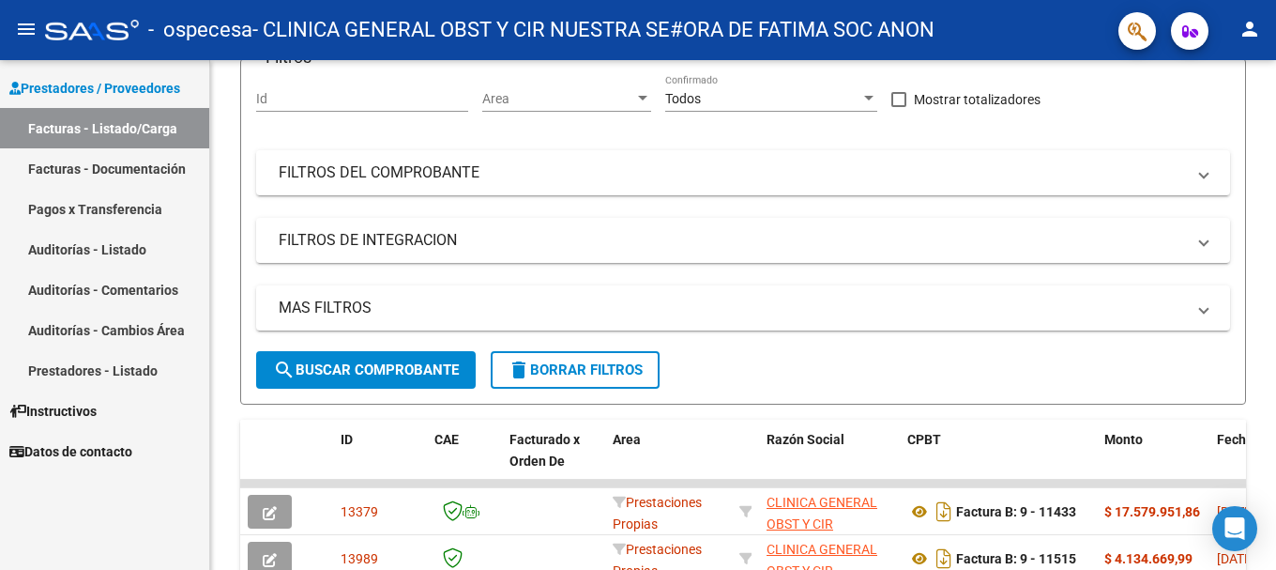
click at [134, 124] on link "Facturas - Listado/Carga" at bounding box center [104, 128] width 209 height 40
click at [127, 169] on link "Facturas - Documentación" at bounding box center [104, 168] width 209 height 40
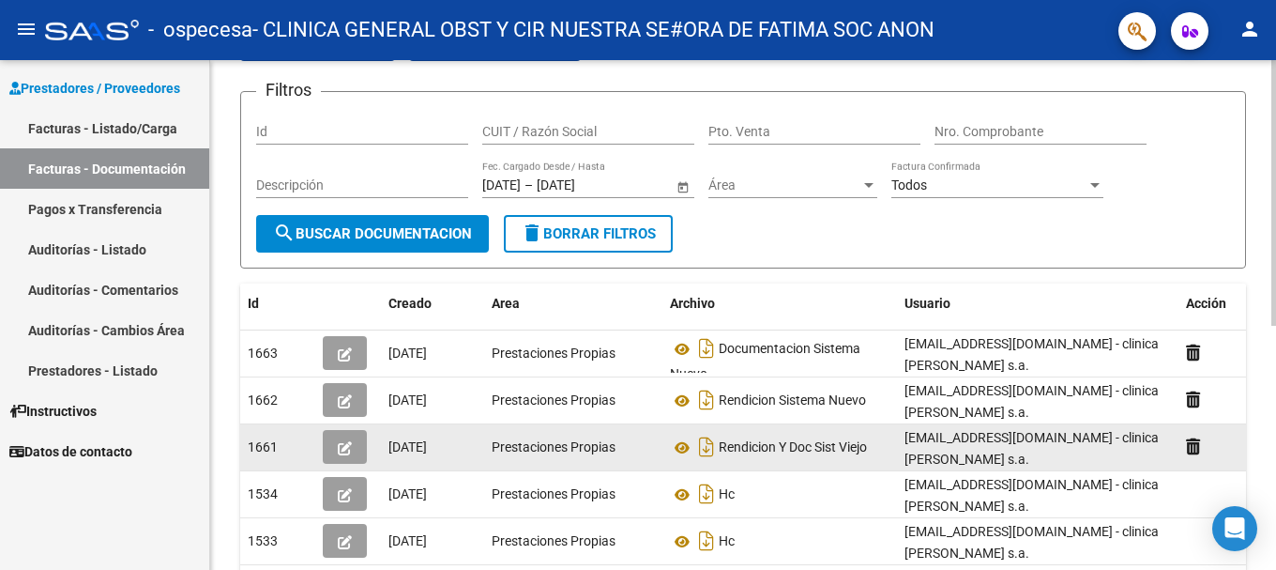
scroll to position [94, 0]
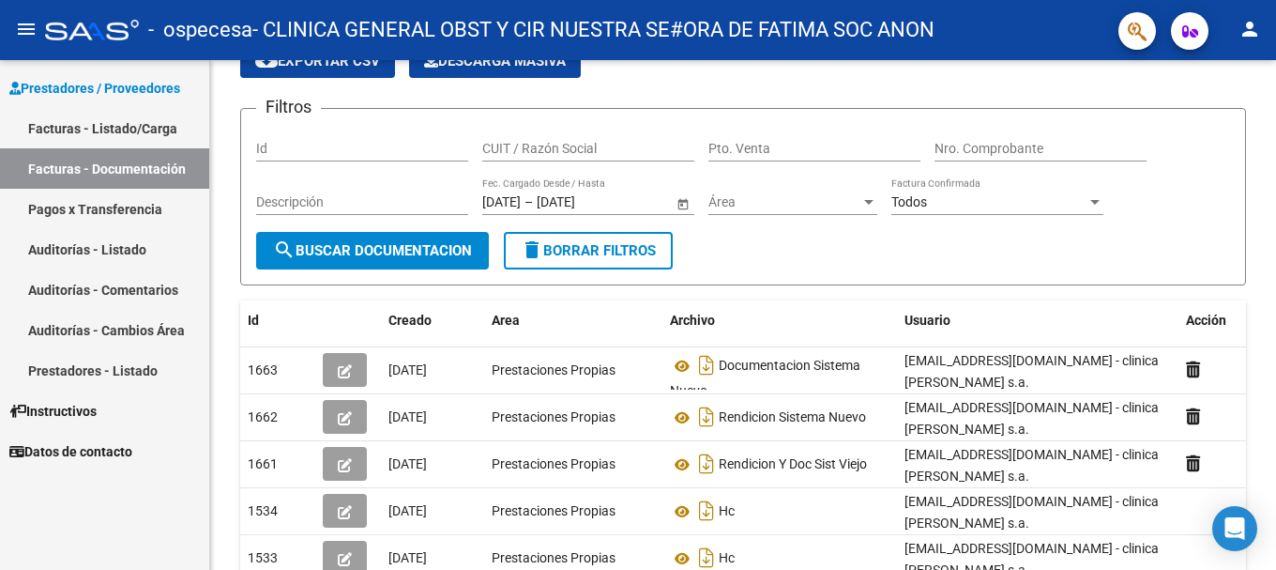
click at [152, 118] on link "Facturas - Listado/Carga" at bounding box center [104, 128] width 209 height 40
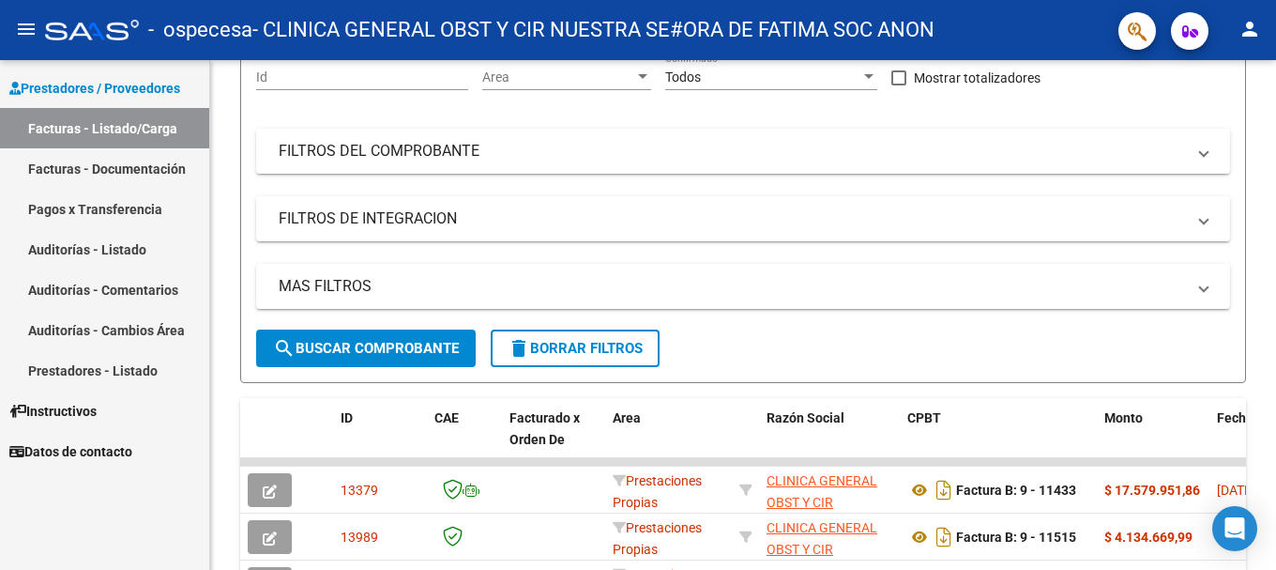
scroll to position [164, 0]
